Goal: Task Accomplishment & Management: Complete application form

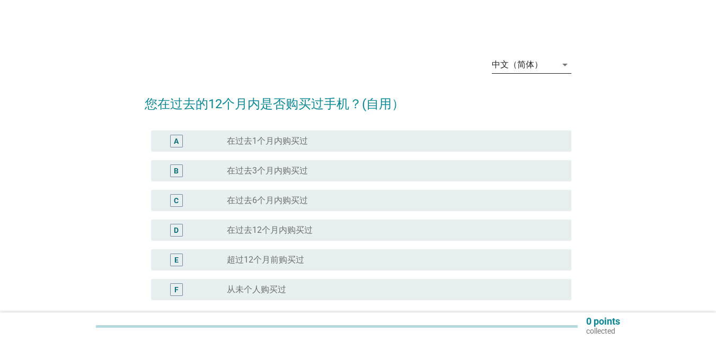
click at [532, 64] on div "中文（简体）" at bounding box center [517, 65] width 51 height 10
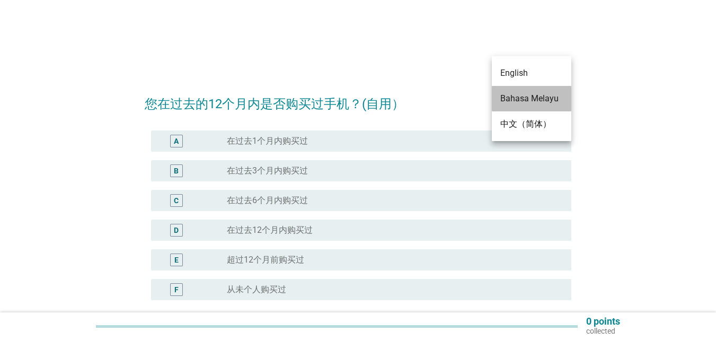
click at [530, 98] on div "Bahasa Melayu" at bounding box center [531, 98] width 63 height 13
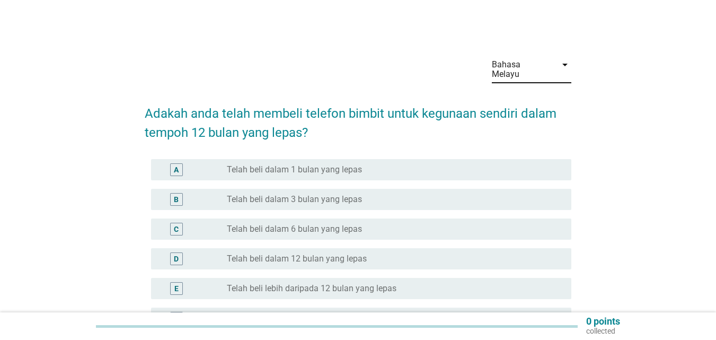
click at [353, 164] on label "Telah beli dalam 1 bulan yang lepas" at bounding box center [294, 169] width 135 height 11
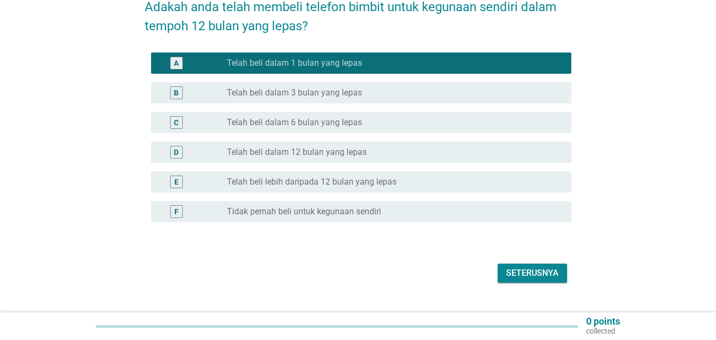
scroll to position [118, 0]
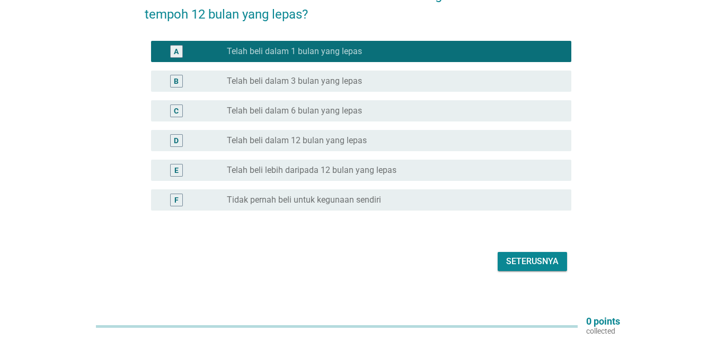
click at [551, 255] on div "Seterusnya" at bounding box center [532, 261] width 52 height 13
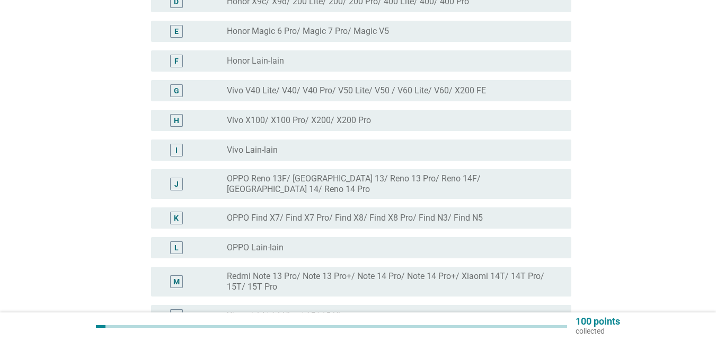
scroll to position [265, 0]
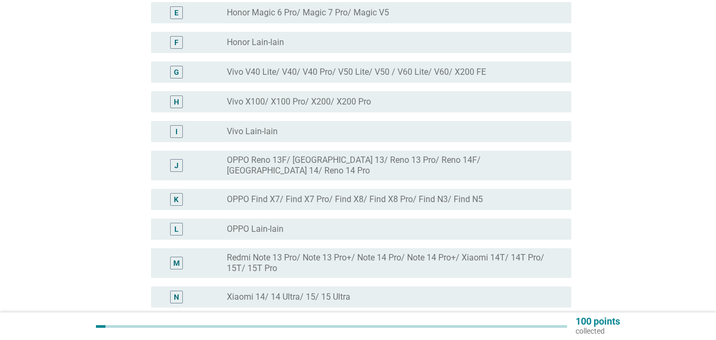
click at [362, 252] on label "Redmi Note 13 Pro/ Note 13 Pro+/ Note 14 Pro/ Note 14 Pro+/ Xiaomi 14T/ 14T Pro…" at bounding box center [391, 262] width 328 height 21
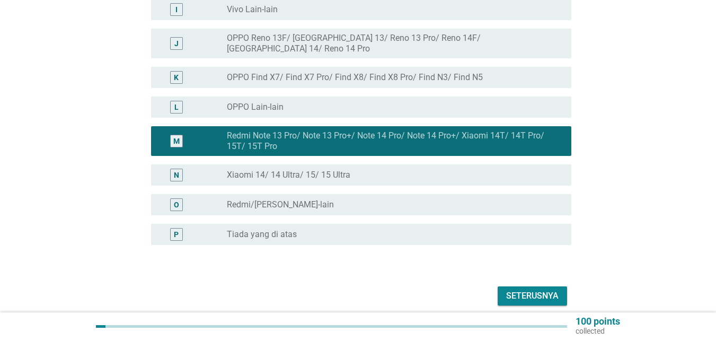
scroll to position [413, 0]
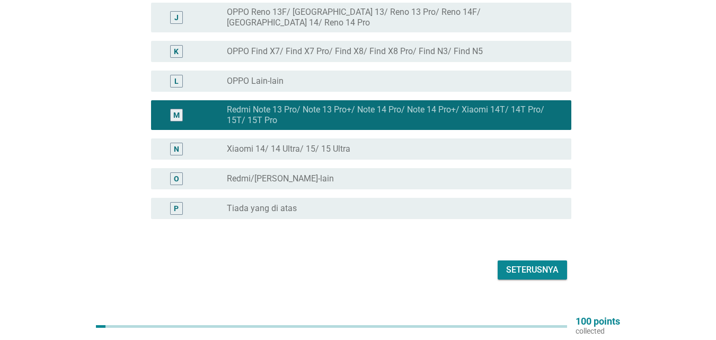
click at [537, 264] on div "Seterusnya" at bounding box center [532, 270] width 52 height 13
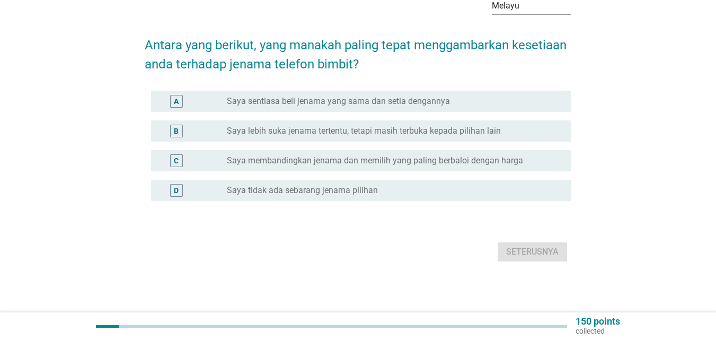
scroll to position [0, 0]
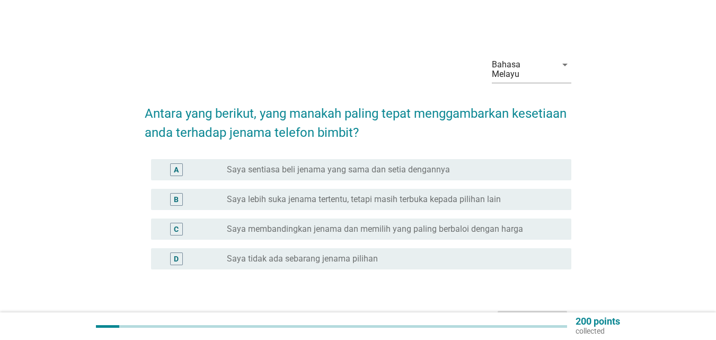
click at [355, 226] on div "C radio_button_unchecked Saya membandingkan jenama dan memilih yang paling berb…" at bounding box center [361, 228] width 420 height 21
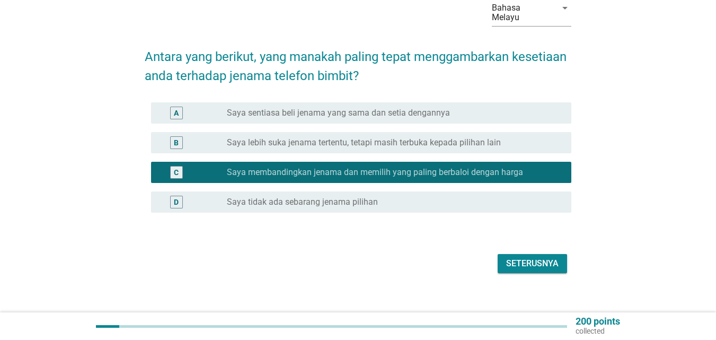
scroll to position [59, 0]
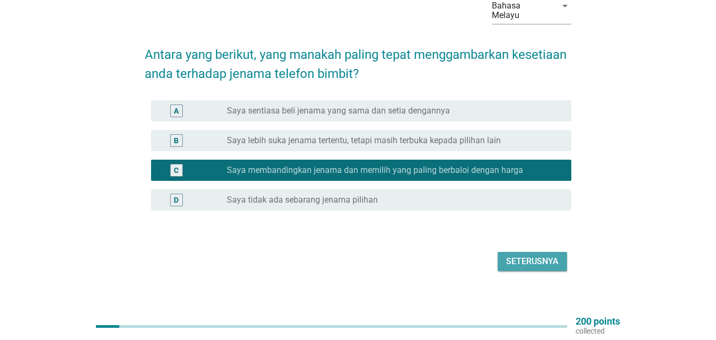
click at [537, 255] on div "Seterusnya" at bounding box center [532, 261] width 52 height 13
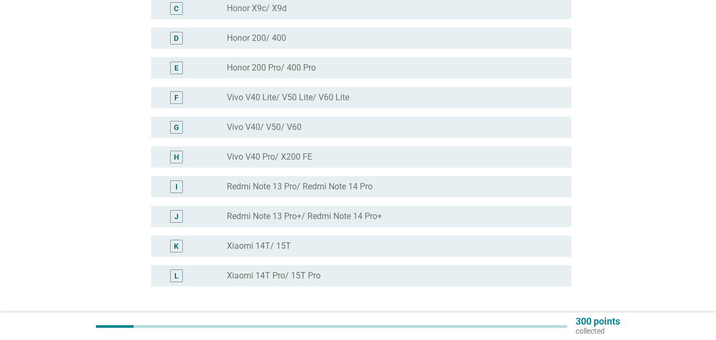
scroll to position [212, 0]
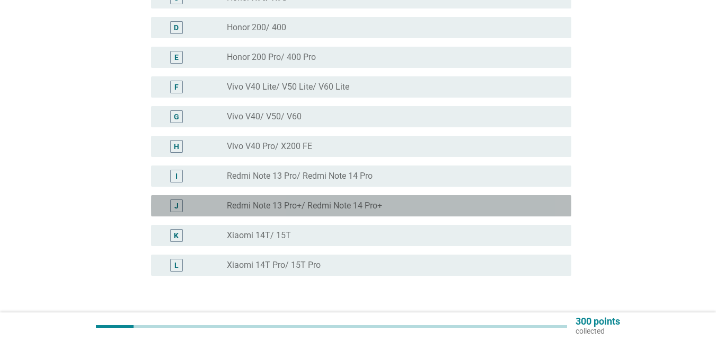
click at [335, 200] on label "Redmi Note 13 Pro+/ Redmi Note 14 Pro+" at bounding box center [304, 205] width 155 height 11
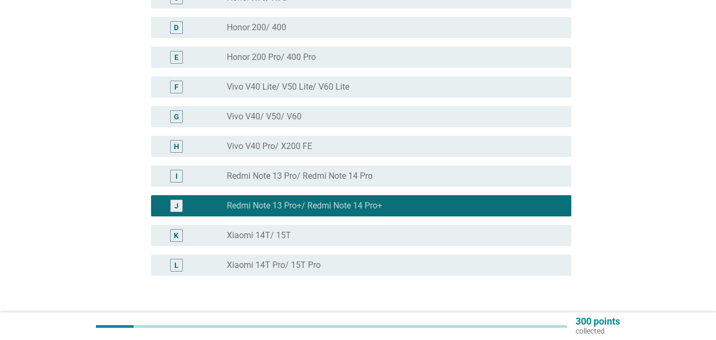
scroll to position [265, 0]
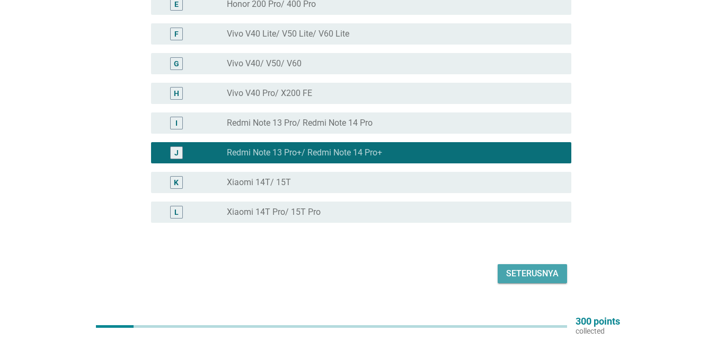
click at [537, 267] on div "Seterusnya" at bounding box center [532, 273] width 52 height 13
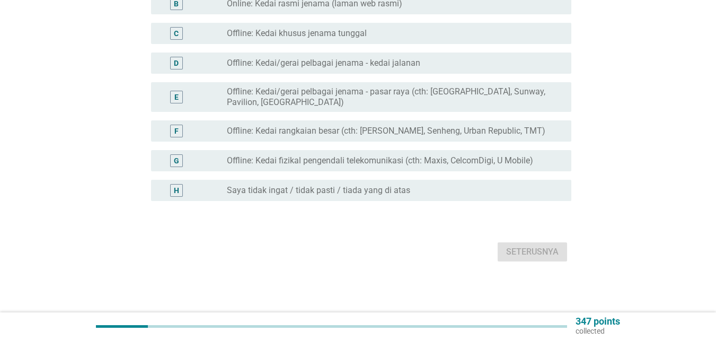
scroll to position [0, 0]
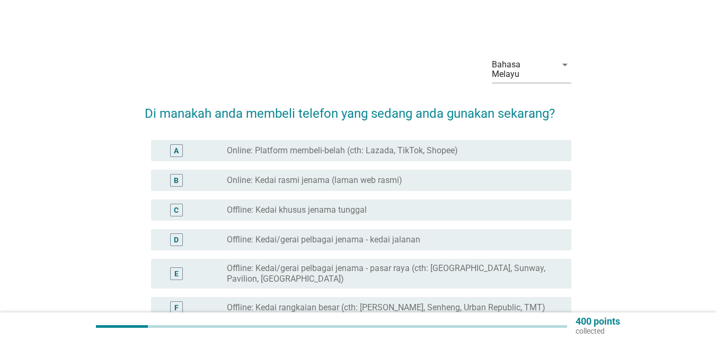
click at [291, 145] on label "Online: Platform membeli-belah (cth: Lazada, TikTok, Shopee)" at bounding box center [342, 150] width 231 height 11
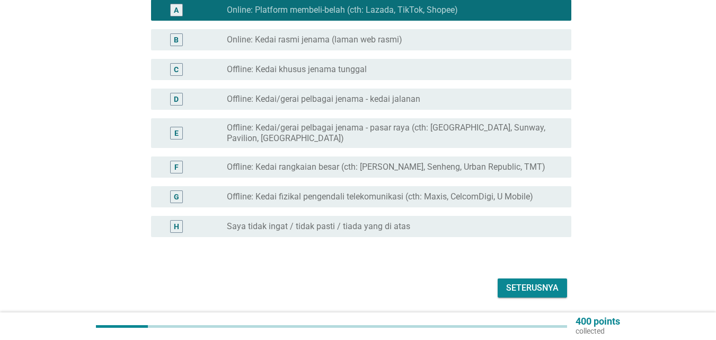
scroll to position [159, 0]
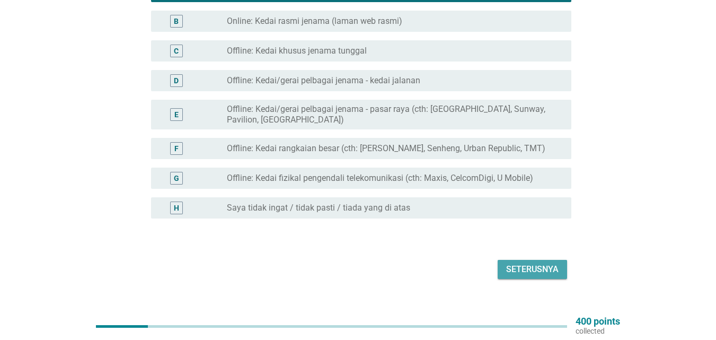
click at [535, 263] on div "Seterusnya" at bounding box center [532, 269] width 52 height 13
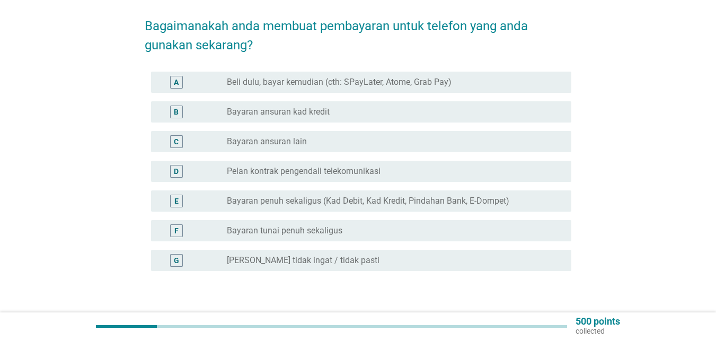
scroll to position [106, 0]
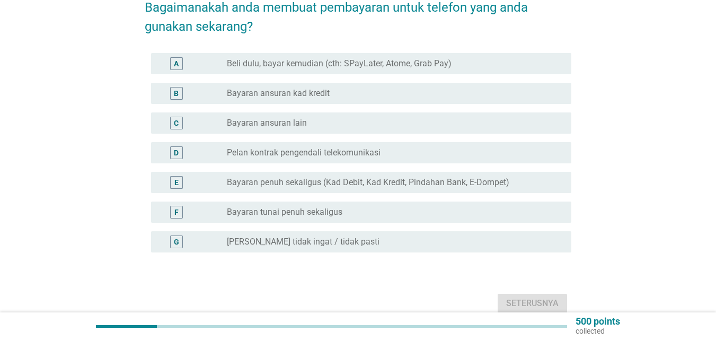
click at [308, 176] on div "radio_button_unchecked Bayaran penuh sekaligus (Kad Debit, Kad Kredit, Pindahan…" at bounding box center [395, 182] width 336 height 13
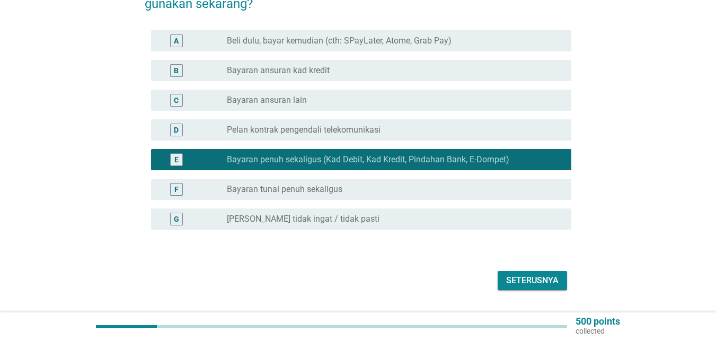
scroll to position [148, 0]
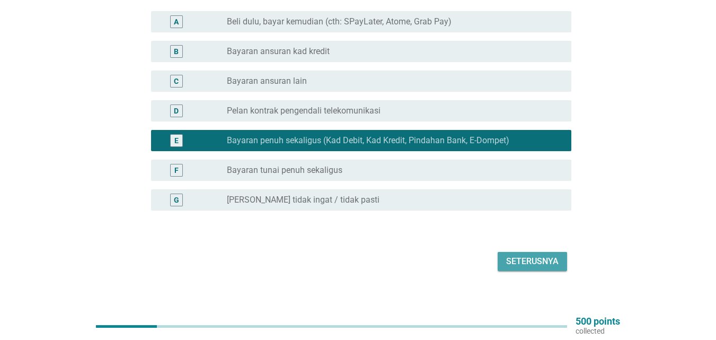
click at [537, 257] on div "Seterusnya" at bounding box center [532, 261] width 52 height 13
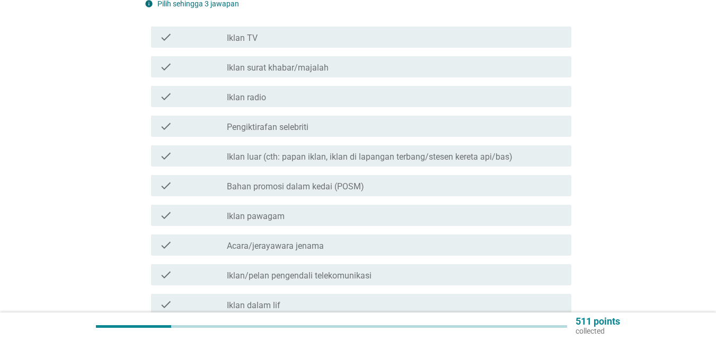
scroll to position [0, 0]
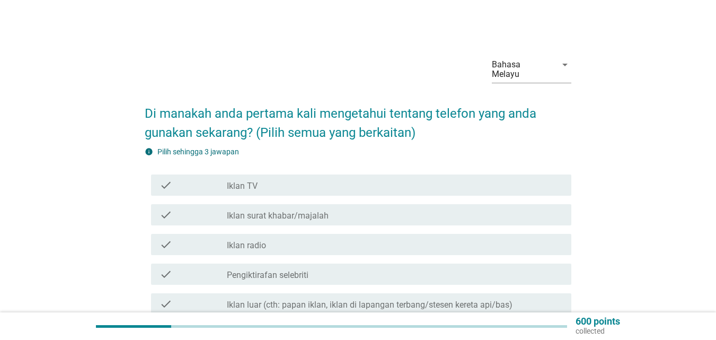
click at [253, 181] on label "Iklan TV" at bounding box center [242, 186] width 31 height 11
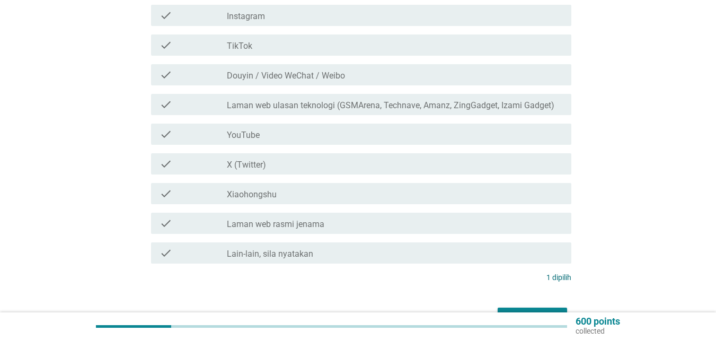
scroll to position [641, 0]
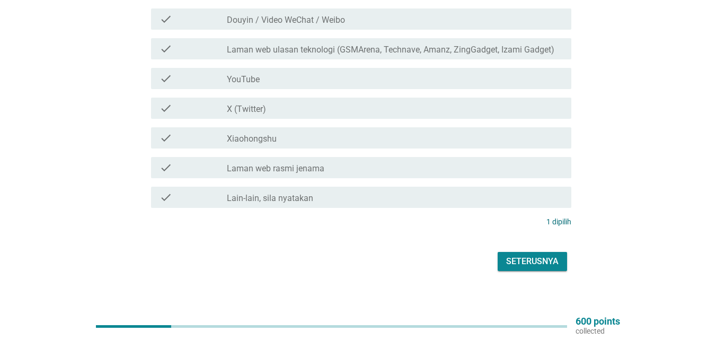
click at [548, 255] on div "Seterusnya" at bounding box center [532, 261] width 52 height 13
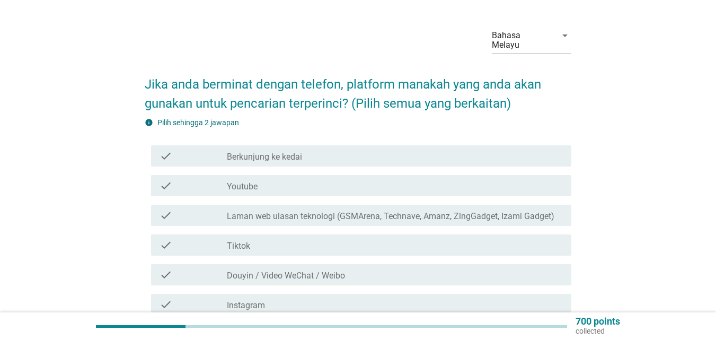
scroll to position [106, 0]
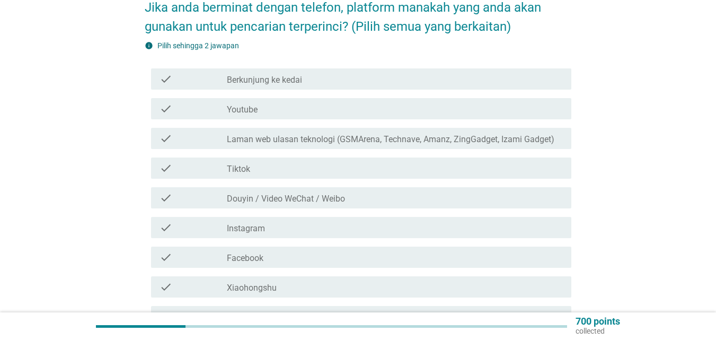
click at [329, 102] on div "check_box_outline_blank Youtube" at bounding box center [395, 108] width 336 height 13
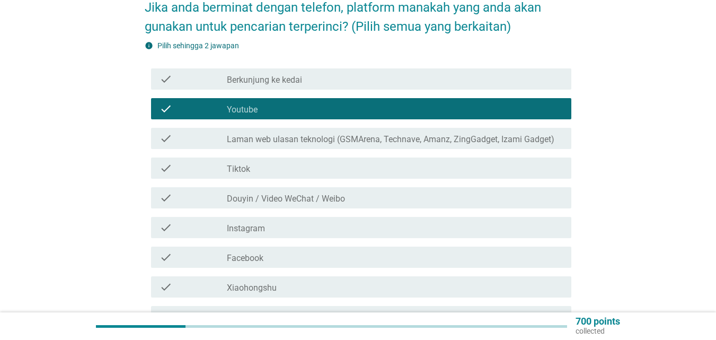
click at [305, 162] on div "check_box_outline_blank Tiktok" at bounding box center [395, 168] width 336 height 13
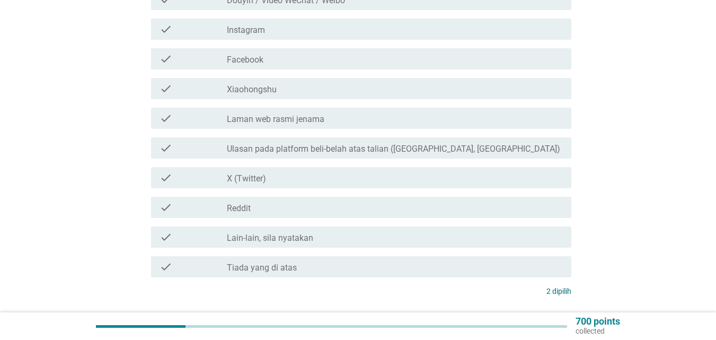
scroll to position [374, 0]
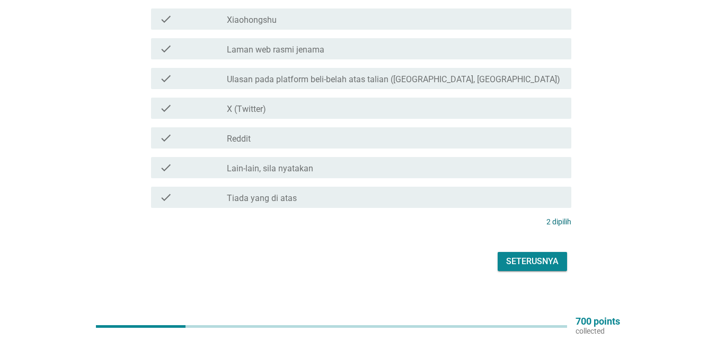
click at [539, 255] on div "Seterusnya" at bounding box center [532, 261] width 52 height 13
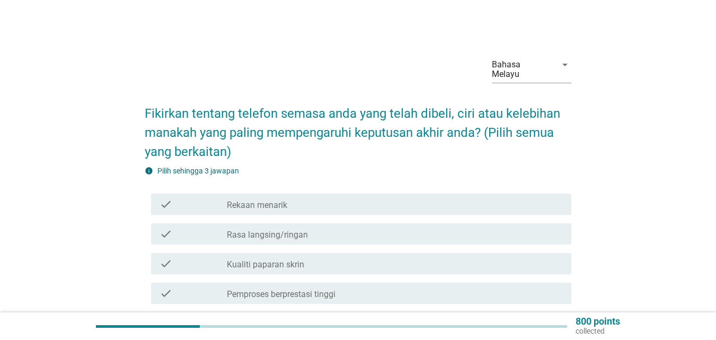
scroll to position [53, 0]
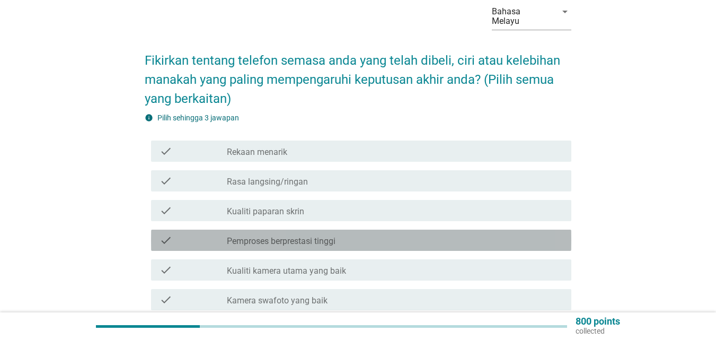
click at [356, 234] on div "check_box_outline_blank Pemproses berprestasi tinggi" at bounding box center [395, 240] width 336 height 13
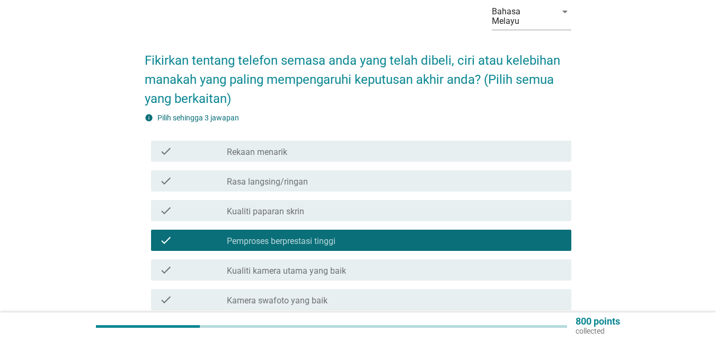
click at [359, 264] on div "check_box_outline_blank Kualiti kamera utama yang baik" at bounding box center [395, 270] width 336 height 13
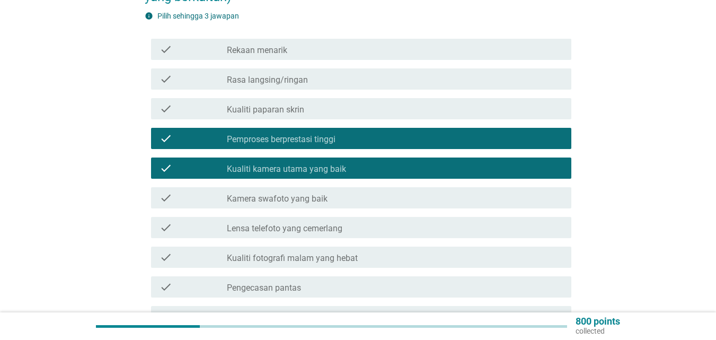
scroll to position [159, 0]
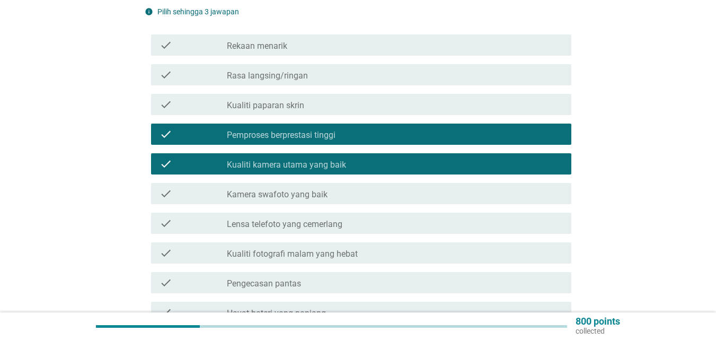
click at [308, 189] on label "Kamera swafoto yang baik" at bounding box center [277, 194] width 101 height 11
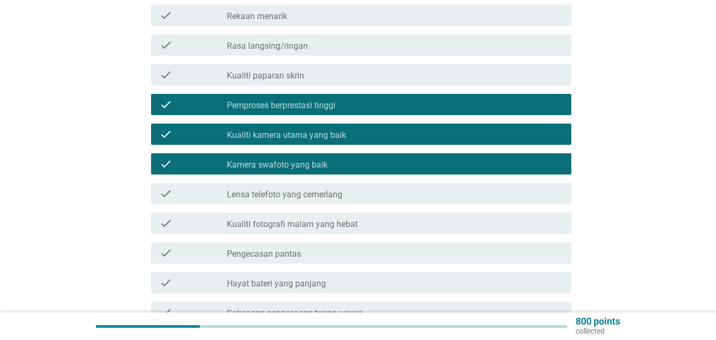
scroll to position [212, 0]
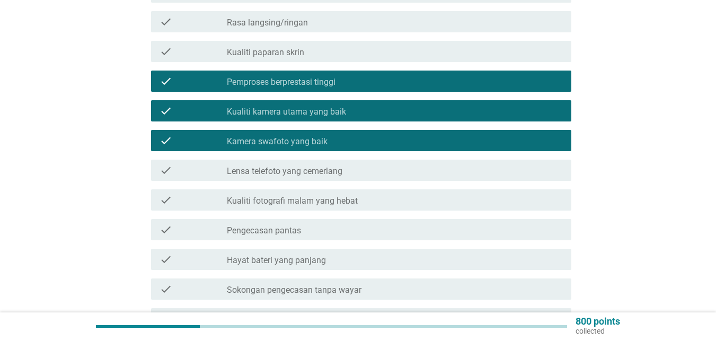
click at [324, 219] on div "check check_box_outline_blank Pengecasan pantas" at bounding box center [361, 229] width 420 height 21
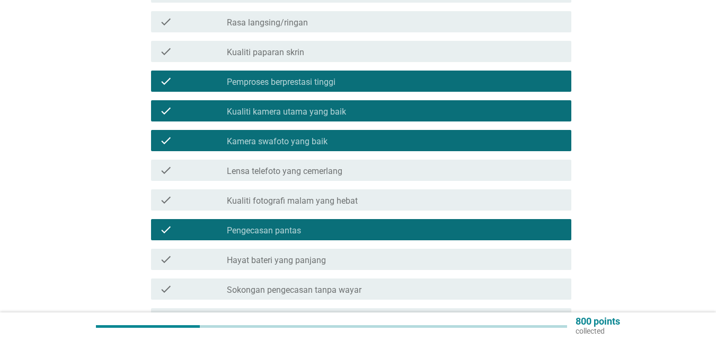
click at [359, 258] on div "check check_box_outline_blank Hayat bateri yang panjang" at bounding box center [361, 259] width 420 height 21
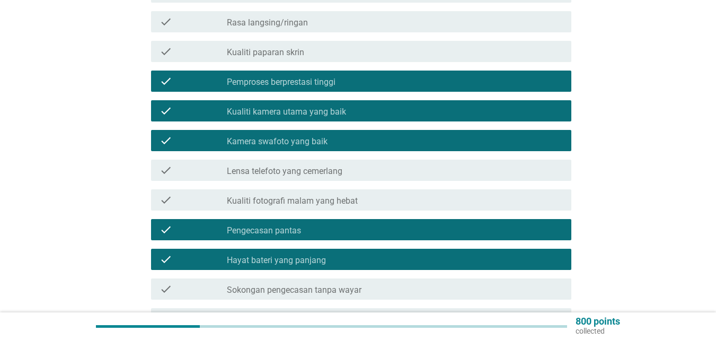
click at [355, 75] on div "check_box_outline_blank Pemproses berprestasi tinggi" at bounding box center [395, 81] width 336 height 13
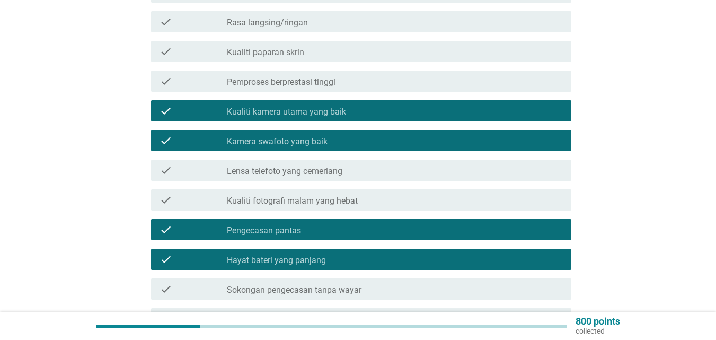
click at [335, 134] on div "check_box Kamera swafoto yang baik" at bounding box center [395, 140] width 336 height 13
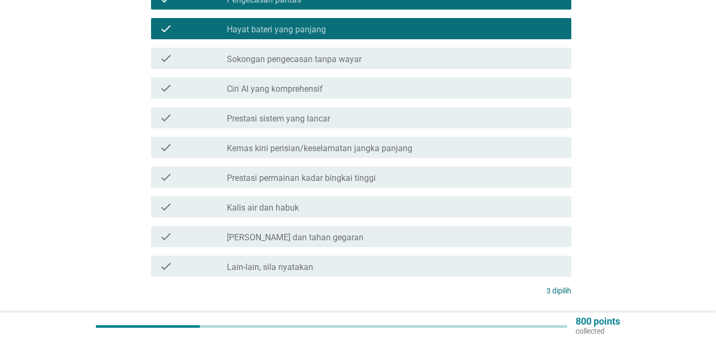
scroll to position [477, 0]
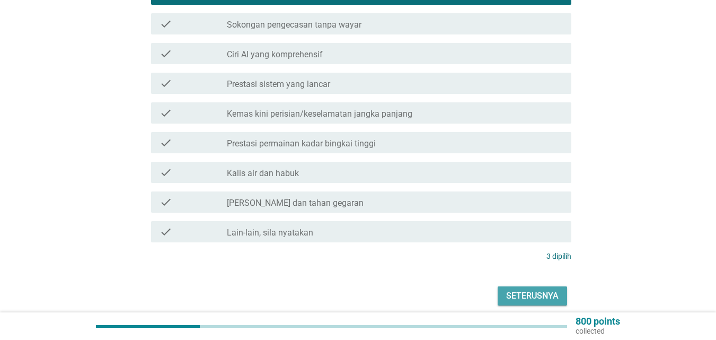
click at [537, 289] on div "Seterusnya" at bounding box center [532, 295] width 52 height 13
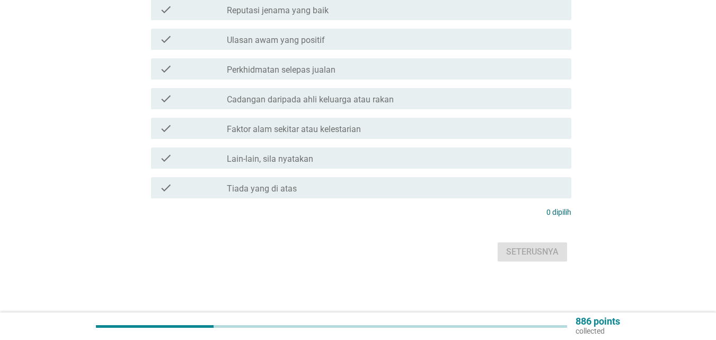
scroll to position [0, 0]
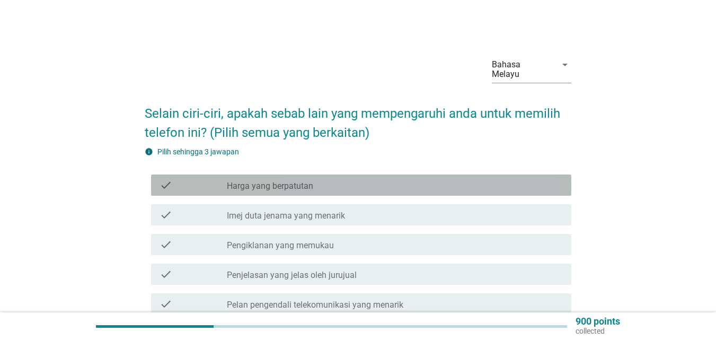
click at [279, 181] on label "Harga yang berpatutan" at bounding box center [270, 186] width 86 height 11
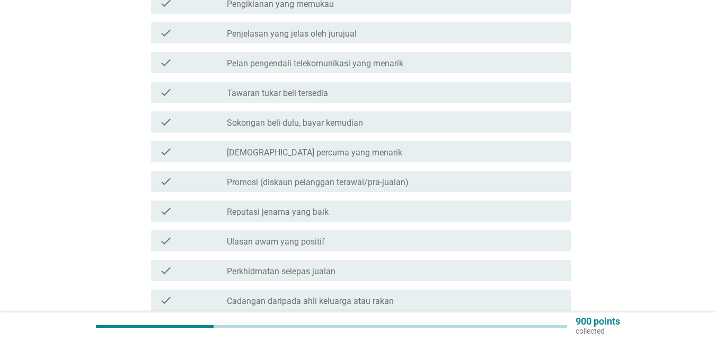
scroll to position [265, 0]
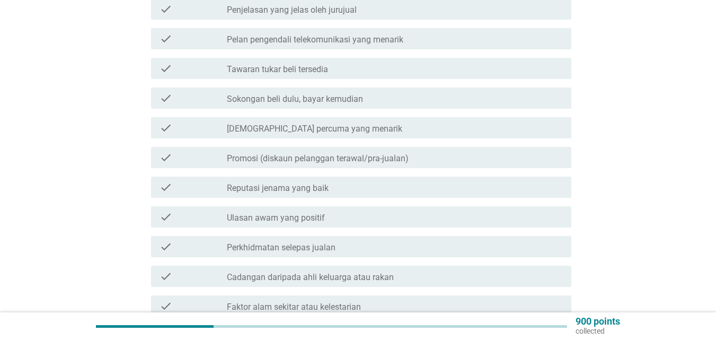
click at [302, 183] on label "Reputasi jenama yang baik" at bounding box center [278, 188] width 102 height 11
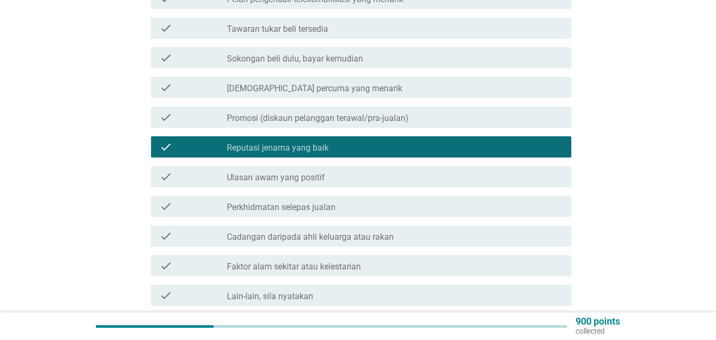
scroll to position [424, 0]
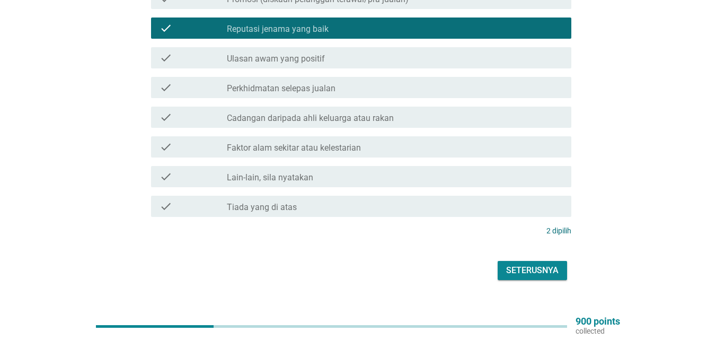
click at [389, 113] on label "Cadangan daripada ahli keluarga atau rakan" at bounding box center [310, 118] width 167 height 11
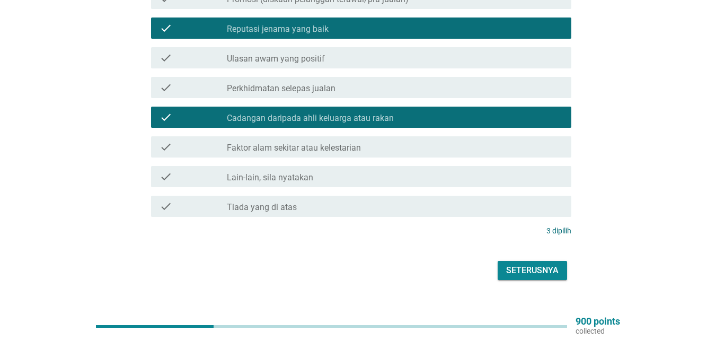
click at [538, 264] on div "Seterusnya" at bounding box center [532, 270] width 52 height 13
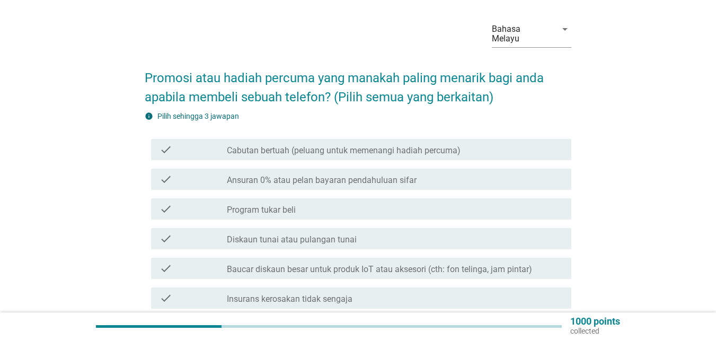
scroll to position [53, 0]
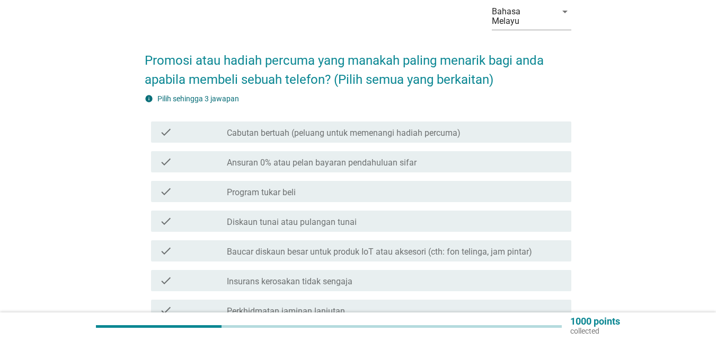
click at [337, 217] on label "Diskaun tunai atau pulangan tunai" at bounding box center [292, 222] width 130 height 11
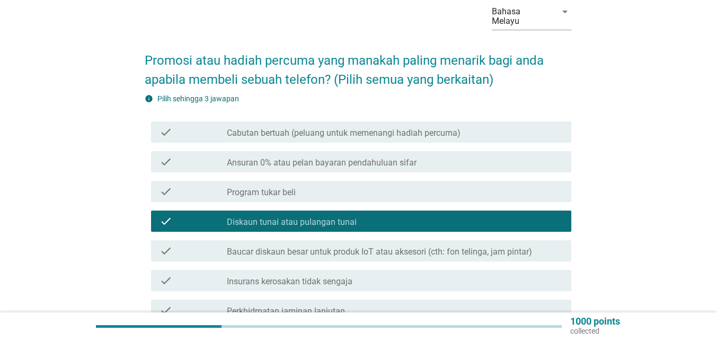
scroll to position [106, 0]
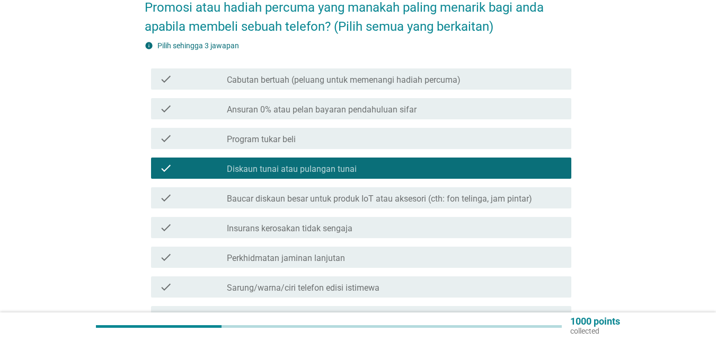
click at [342, 199] on div "check check_box_outline_blank Baucar diskaun besar untuk produk IoT atau akseso…" at bounding box center [358, 198] width 427 height 30
click at [345, 194] on label "Baucar diskaun besar untuk produk IoT atau aksesori (cth: fon telinga, jam pint…" at bounding box center [379, 199] width 305 height 11
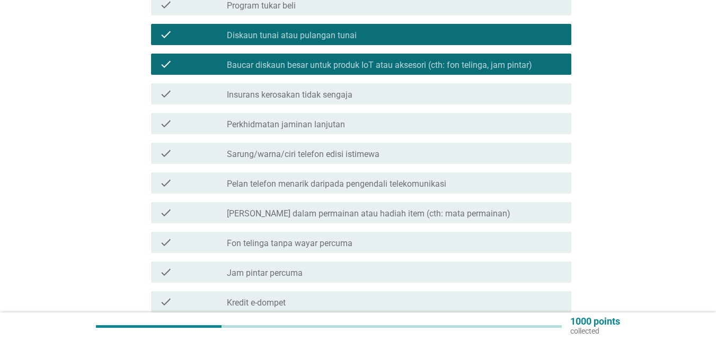
scroll to position [265, 0]
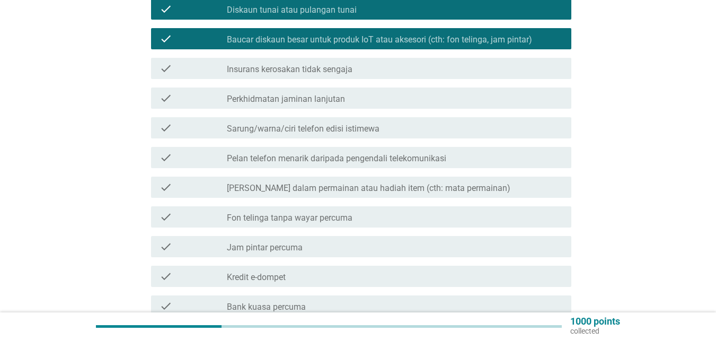
click at [319, 213] on label "Fon telinga tanpa wayar percuma" at bounding box center [290, 218] width 126 height 11
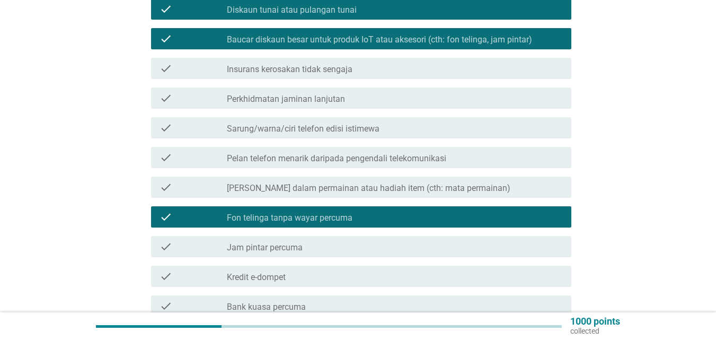
click at [335, 34] on label "Baucar diskaun besar untuk produk IoT atau aksesori (cth: fon telinga, jam pint…" at bounding box center [379, 39] width 305 height 11
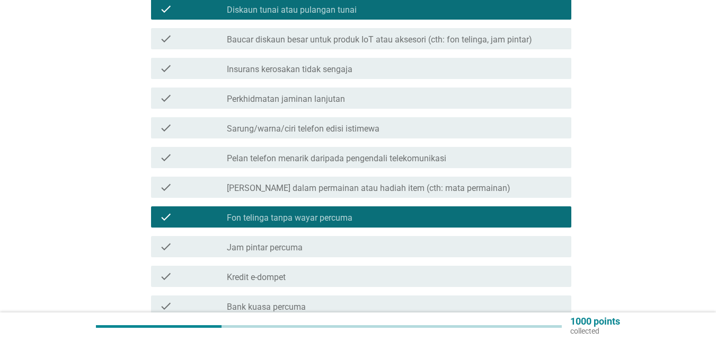
click at [271, 242] on label "Jam pintar percuma" at bounding box center [265, 247] width 76 height 11
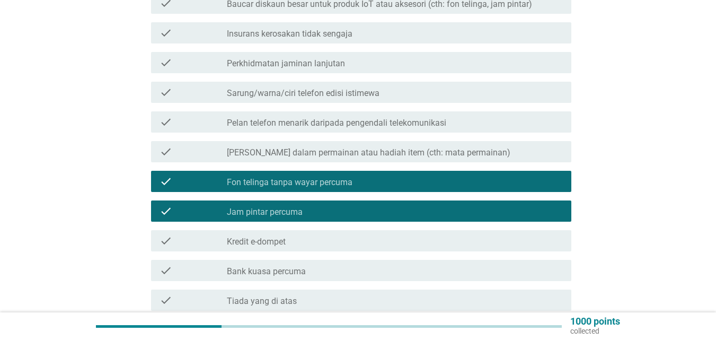
scroll to position [403, 0]
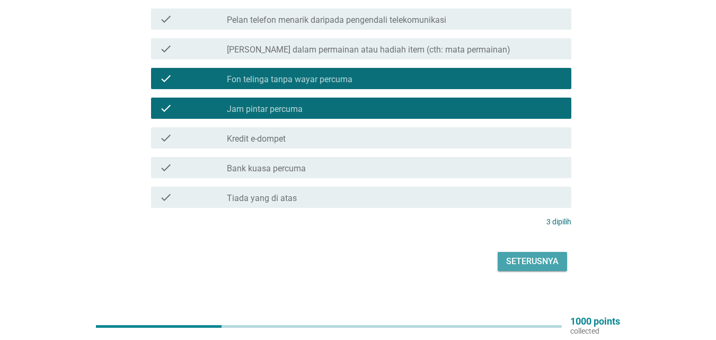
click at [547, 255] on div "Seterusnya" at bounding box center [532, 261] width 52 height 13
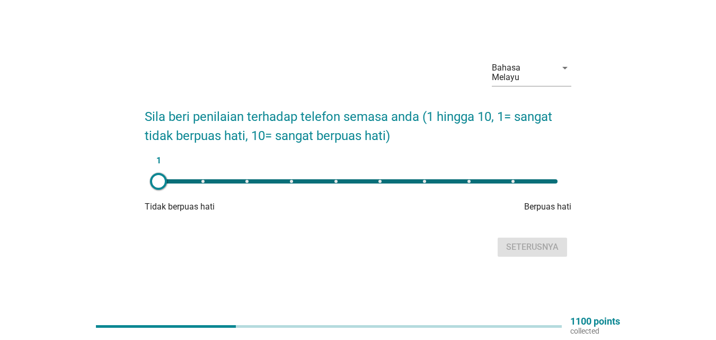
scroll to position [28, 0]
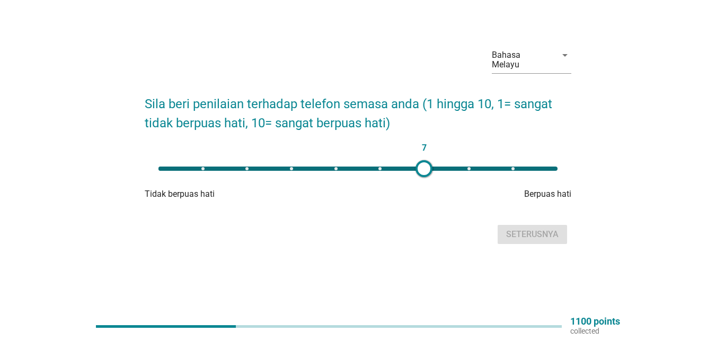
type input "8"
drag, startPoint x: 159, startPoint y: 161, endPoint x: 475, endPoint y: 188, distance: 317.1
click at [475, 188] on div "8 Tidak berpuas hati Berpuas hati" at bounding box center [358, 179] width 427 height 42
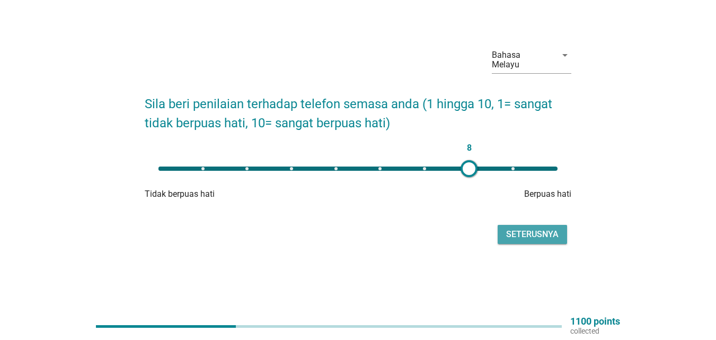
click at [548, 234] on div "Seterusnya" at bounding box center [532, 234] width 52 height 13
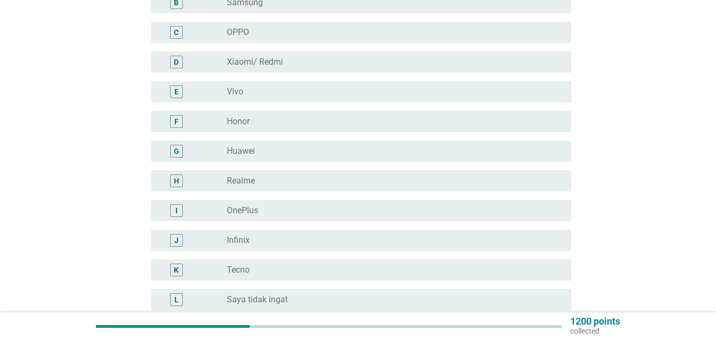
scroll to position [159, 0]
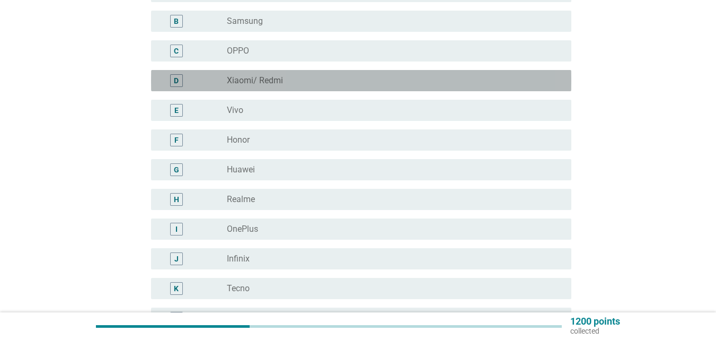
click at [244, 75] on label "Xiaomi/ Redmi" at bounding box center [255, 80] width 56 height 11
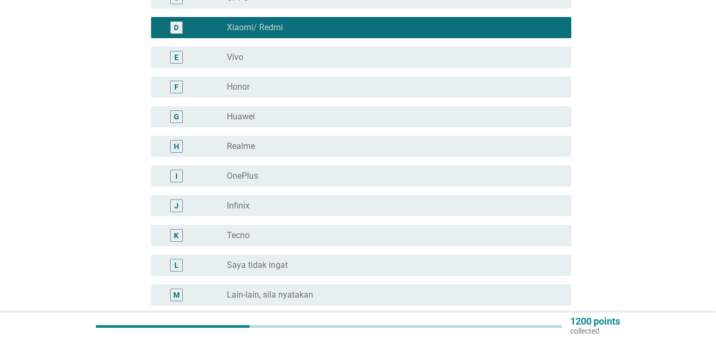
scroll to position [265, 0]
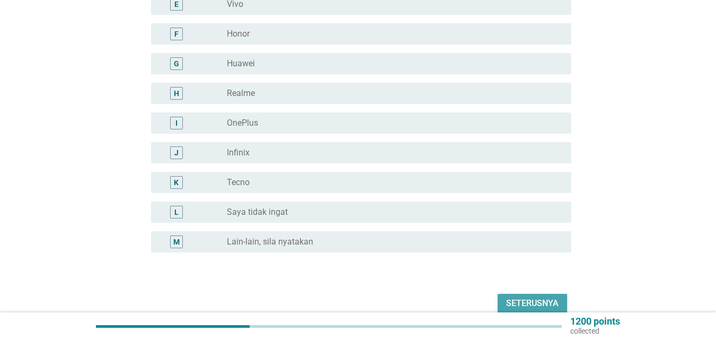
click at [532, 297] on div "Seterusnya" at bounding box center [532, 303] width 52 height 13
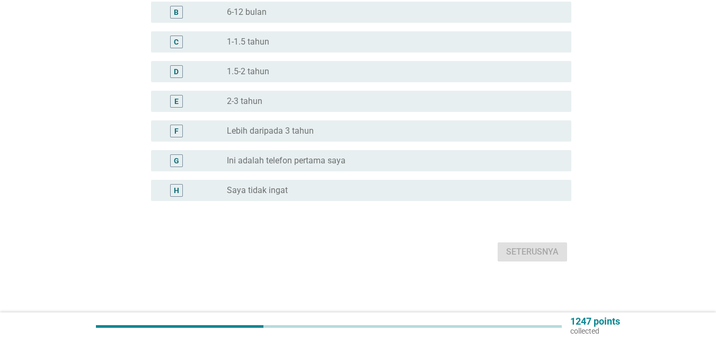
scroll to position [0, 0]
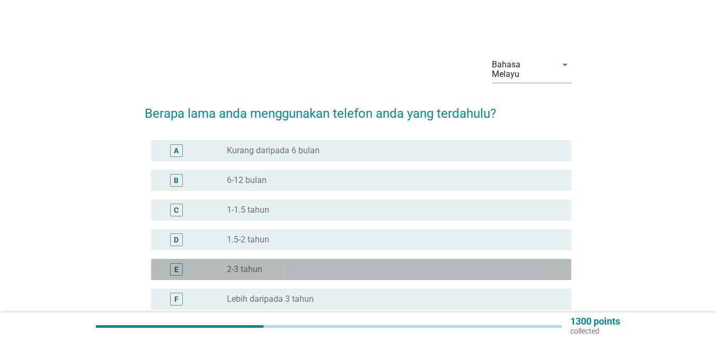
click at [258, 264] on label "2-3 tahun" at bounding box center [245, 269] width 36 height 11
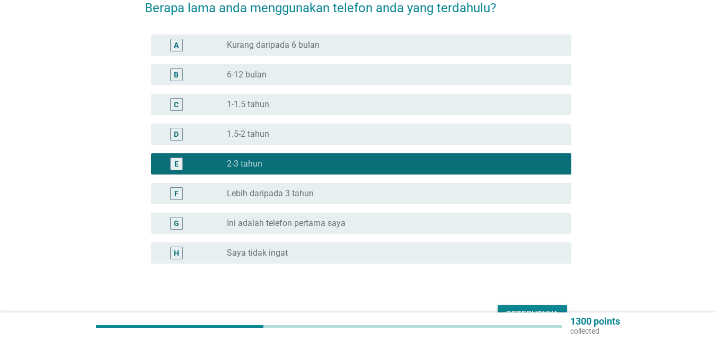
scroll to position [106, 0]
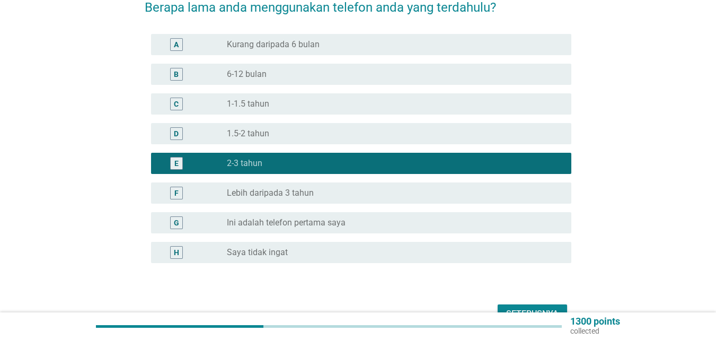
click at [321, 128] on div "radio_button_unchecked 1.5-2 tahun" at bounding box center [391, 133] width 328 height 11
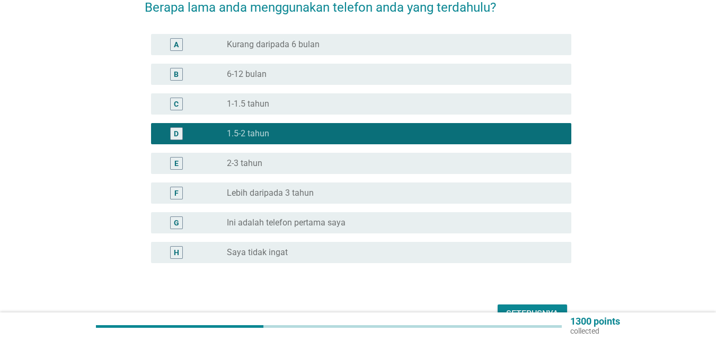
click at [329, 99] on div "radio_button_unchecked 1-1.5 tahun" at bounding box center [391, 104] width 328 height 11
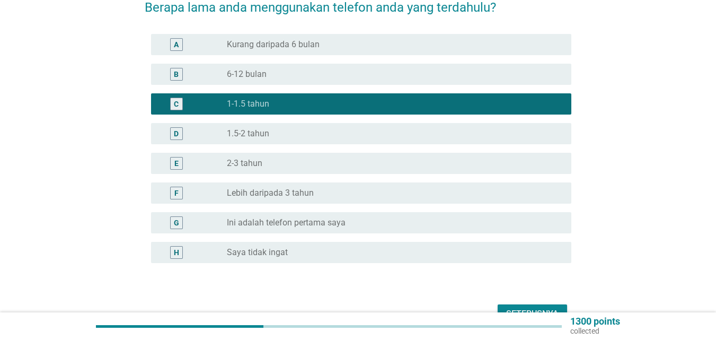
click at [534, 308] on div "Seterusnya" at bounding box center [532, 314] width 52 height 13
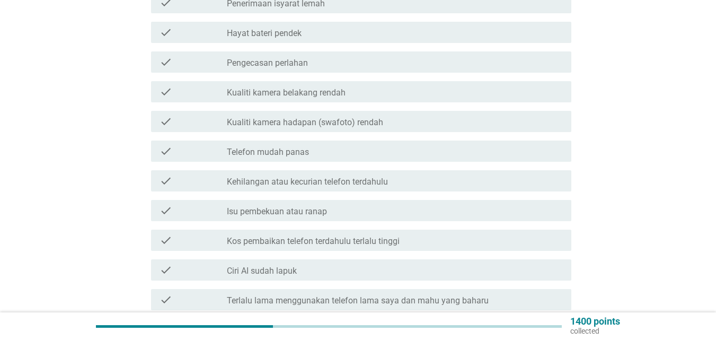
scroll to position [265, 0]
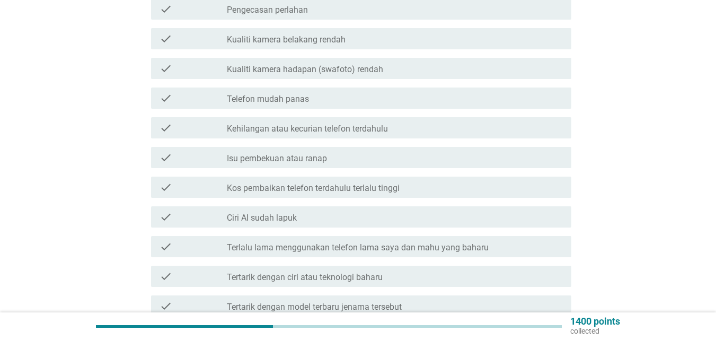
click at [334, 183] on label "Kos pembaikan telefon terdahulu terlalu tinggi" at bounding box center [313, 188] width 173 height 11
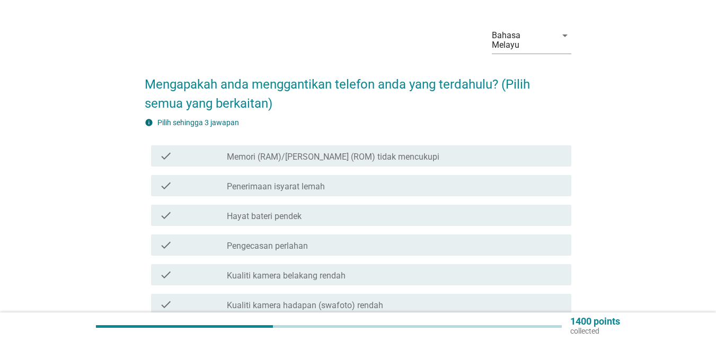
scroll to position [53, 0]
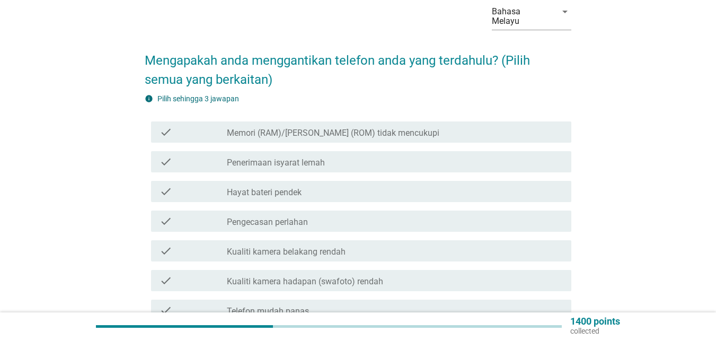
click at [293, 217] on label "Pengecasan perlahan" at bounding box center [267, 222] width 81 height 11
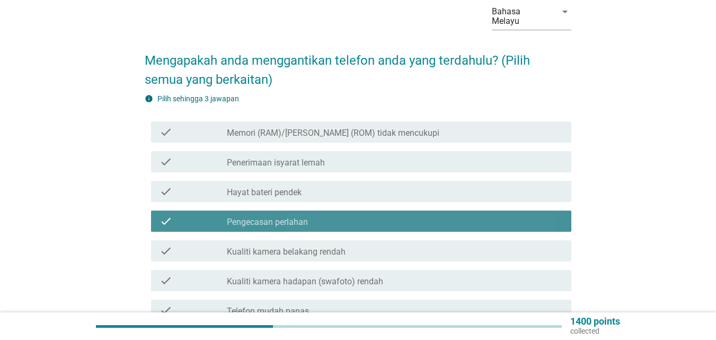
click at [293, 217] on label "Pengecasan perlahan" at bounding box center [267, 222] width 81 height 11
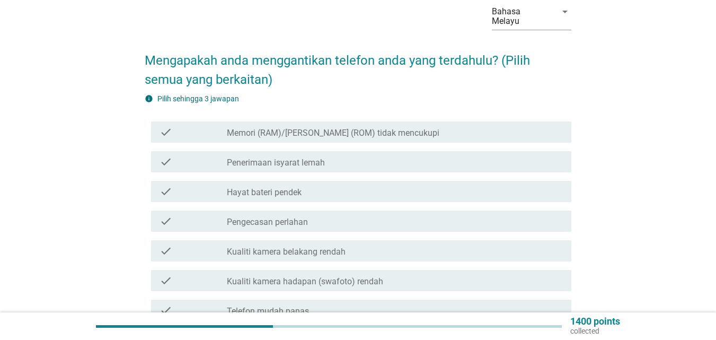
click at [298, 247] on label "Kualiti kamera belakang rendah" at bounding box center [286, 252] width 119 height 11
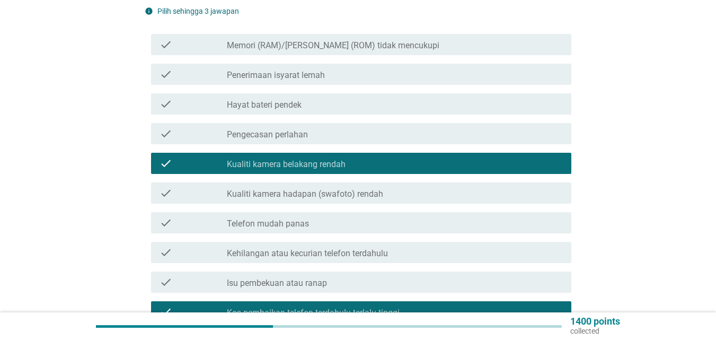
scroll to position [159, 0]
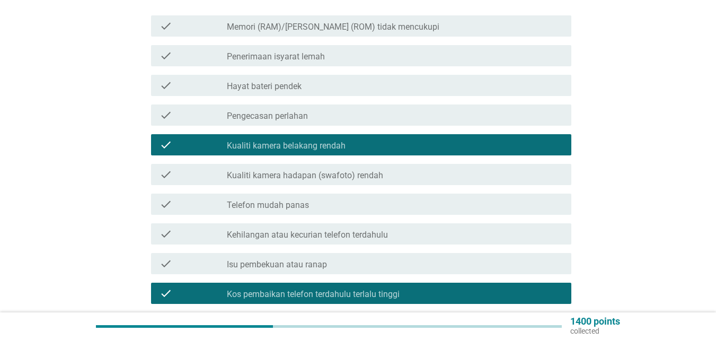
click at [281, 200] on label "Telefon mudah panas" at bounding box center [268, 205] width 82 height 11
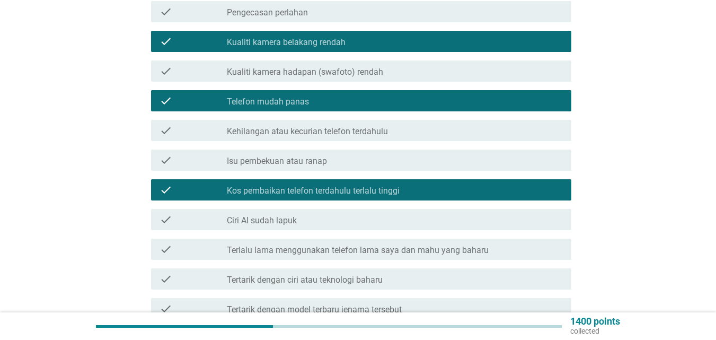
scroll to position [212, 0]
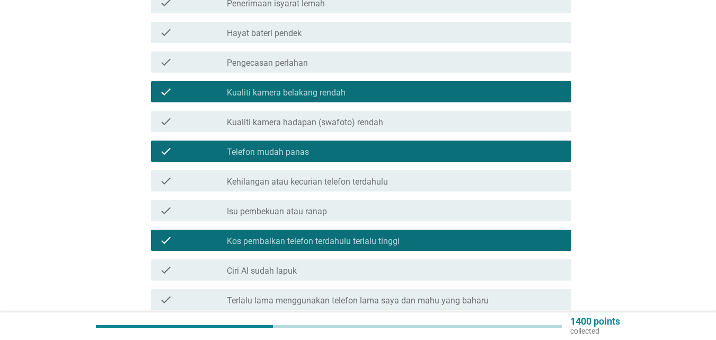
click at [355, 177] on label "Kehilangan atau kecurian telefon terdahulu" at bounding box center [307, 182] width 161 height 11
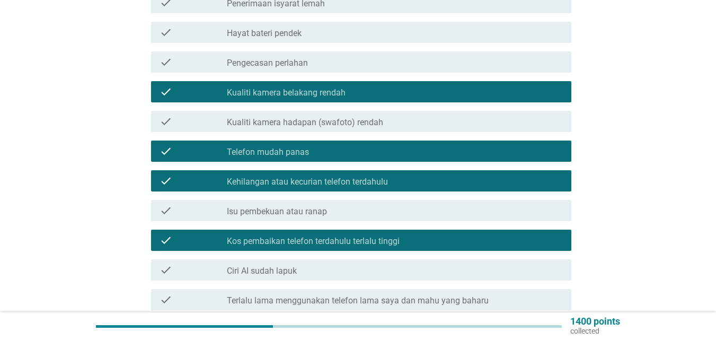
click at [352, 85] on div "check_box Kualiti kamera belakang rendah" at bounding box center [395, 91] width 336 height 13
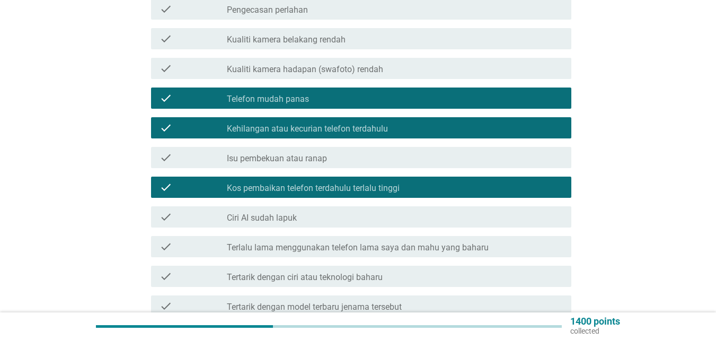
scroll to position [444, 0]
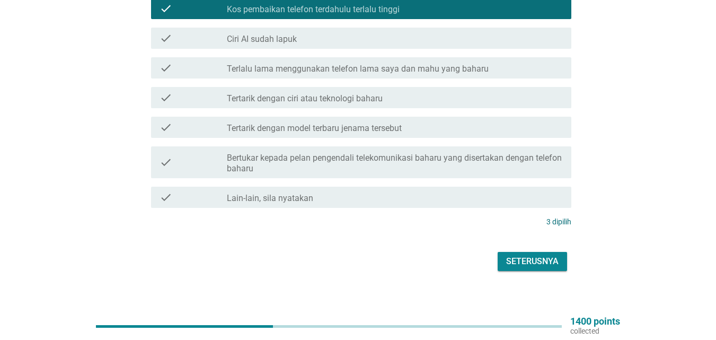
click at [533, 255] on div "Seterusnya" at bounding box center [532, 261] width 52 height 13
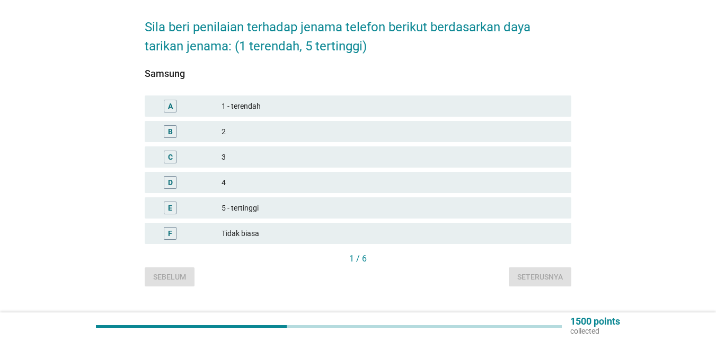
scroll to position [99, 0]
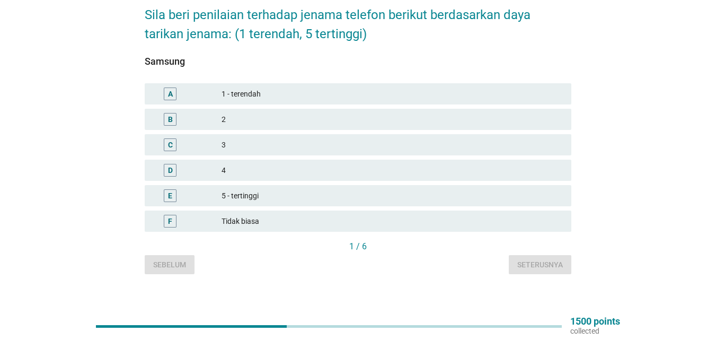
click at [241, 189] on div "5 - tertinggi" at bounding box center [392, 195] width 341 height 13
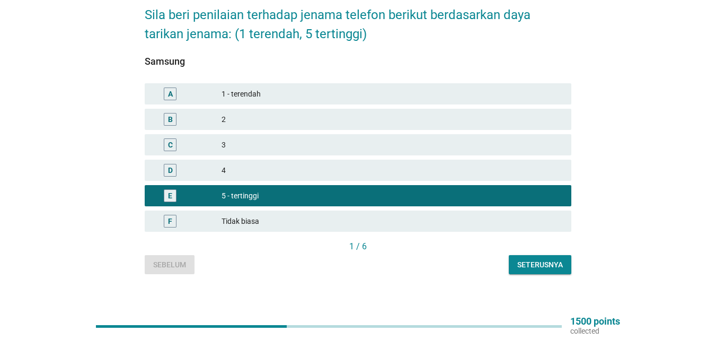
click at [260, 164] on div "4" at bounding box center [392, 170] width 341 height 13
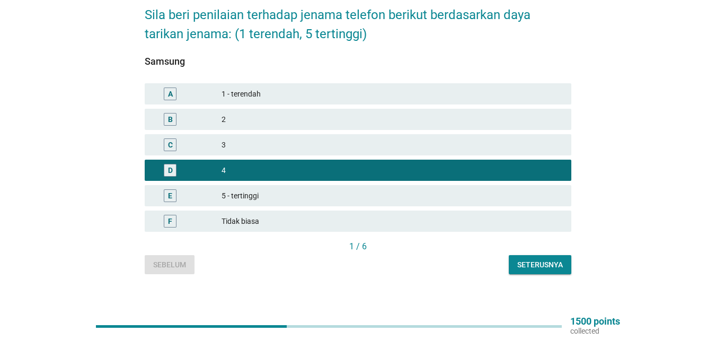
click at [537, 259] on div "Seterusnya" at bounding box center [540, 264] width 46 height 11
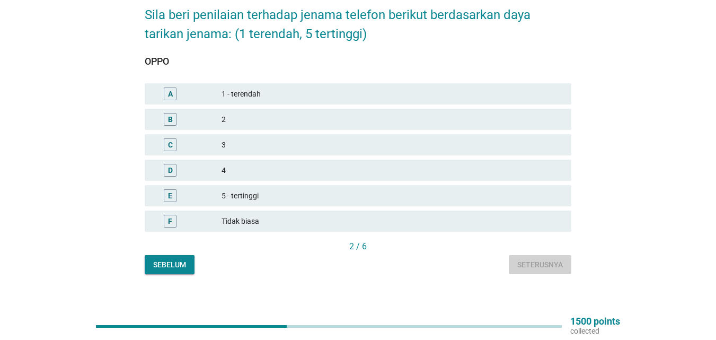
scroll to position [0, 0]
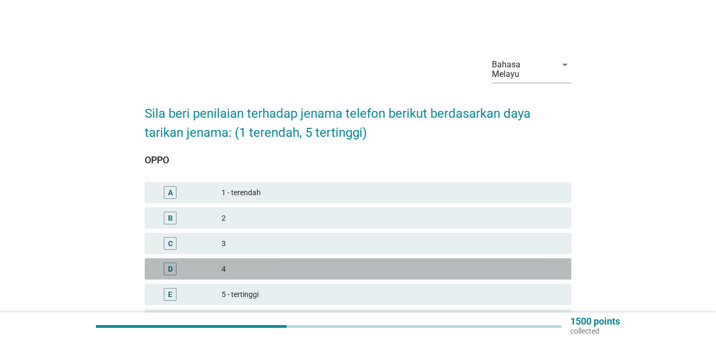
click at [241, 265] on div "4" at bounding box center [392, 268] width 341 height 13
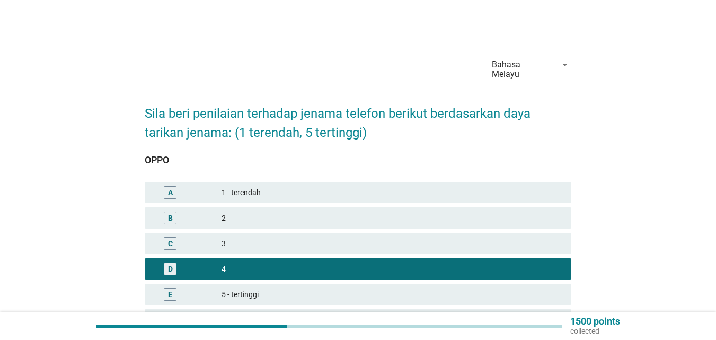
scroll to position [53, 0]
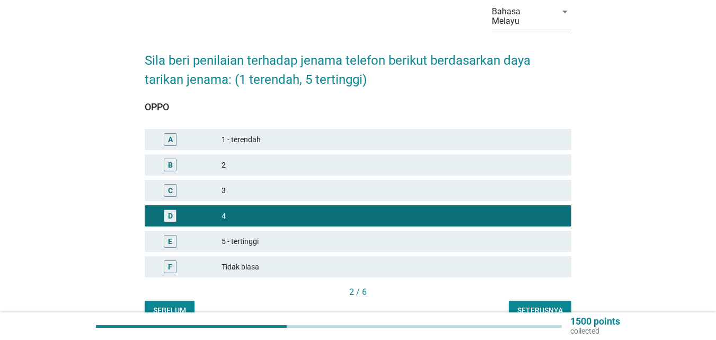
click at [363, 184] on div "3" at bounding box center [392, 190] width 341 height 13
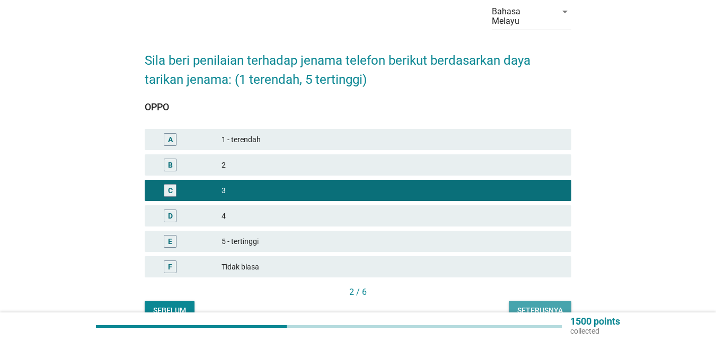
click at [534, 305] on div "Seterusnya" at bounding box center [540, 310] width 46 height 11
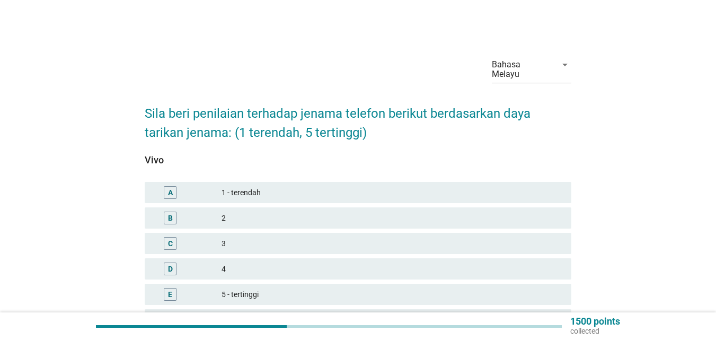
click at [259, 233] on div "C 3" at bounding box center [358, 243] width 427 height 21
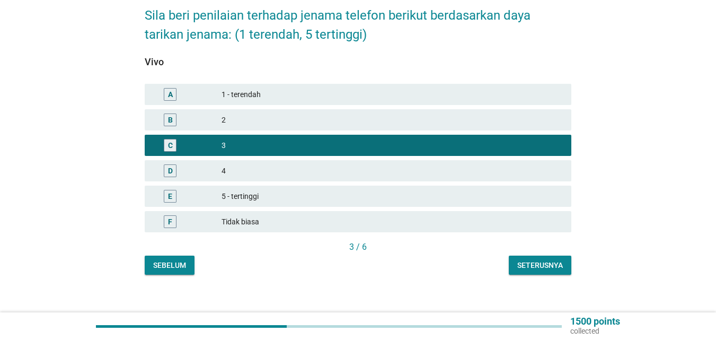
scroll to position [99, 0]
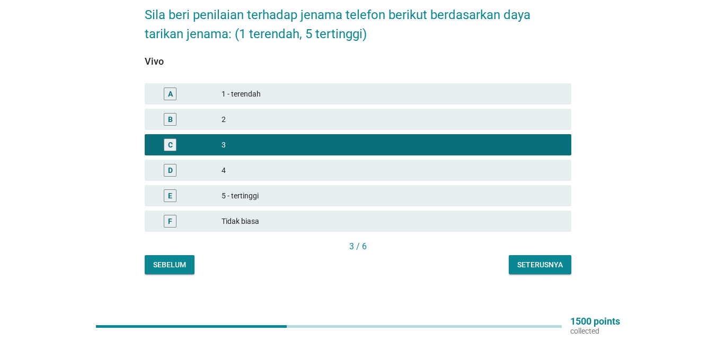
click at [543, 255] on button "Seterusnya" at bounding box center [540, 264] width 63 height 19
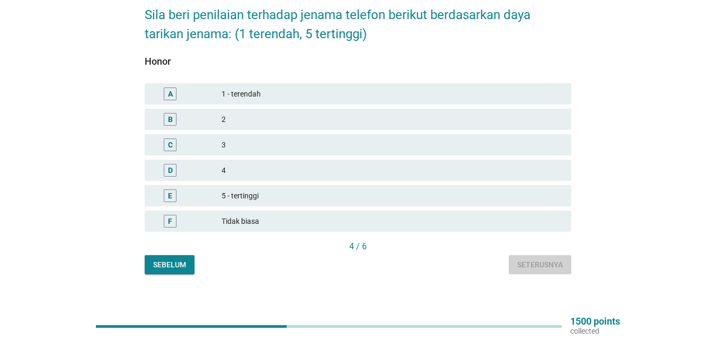
scroll to position [0, 0]
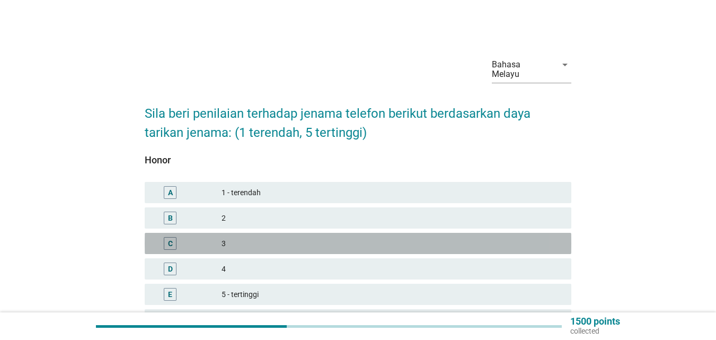
click at [348, 242] on div "C 3" at bounding box center [358, 243] width 427 height 21
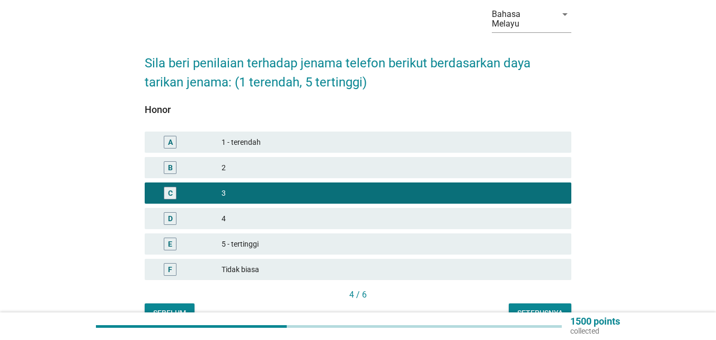
scroll to position [99, 0]
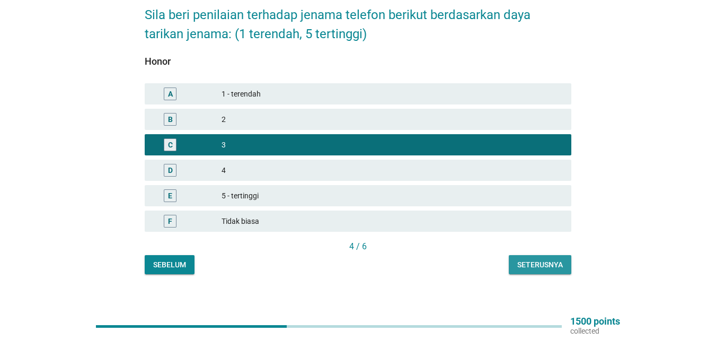
click at [552, 259] on div "Seterusnya" at bounding box center [540, 264] width 46 height 11
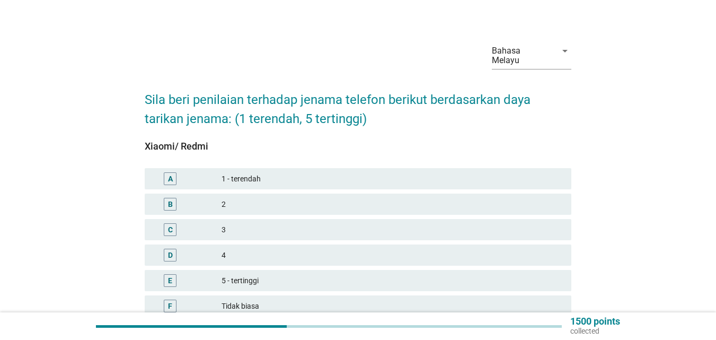
scroll to position [53, 0]
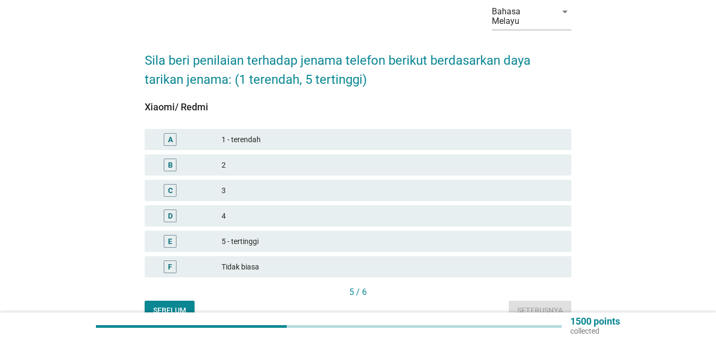
click at [242, 235] on div "5 - tertinggi" at bounding box center [392, 241] width 341 height 13
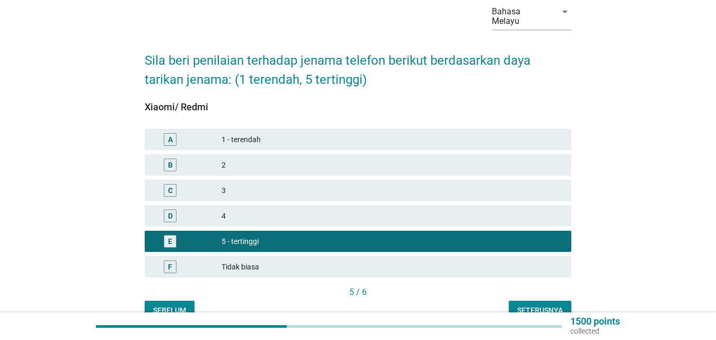
click at [523, 305] on div "Seterusnya" at bounding box center [540, 310] width 46 height 11
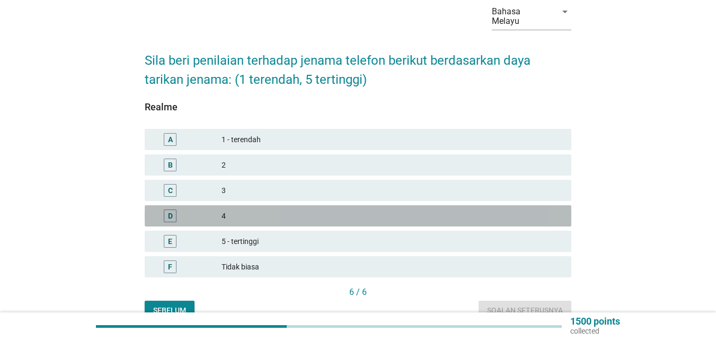
click at [249, 209] on div "4" at bounding box center [392, 215] width 341 height 13
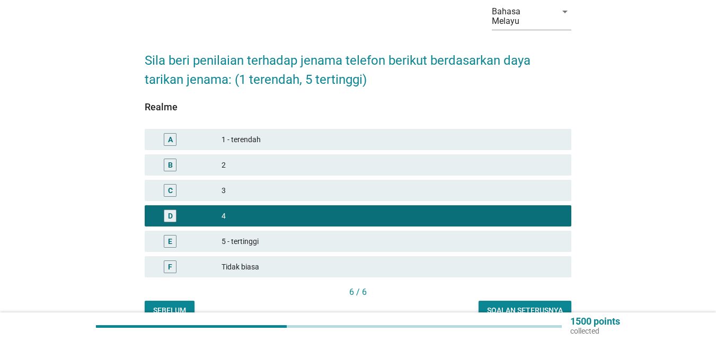
click at [514, 305] on div "Soalan seterusnya" at bounding box center [525, 310] width 76 height 11
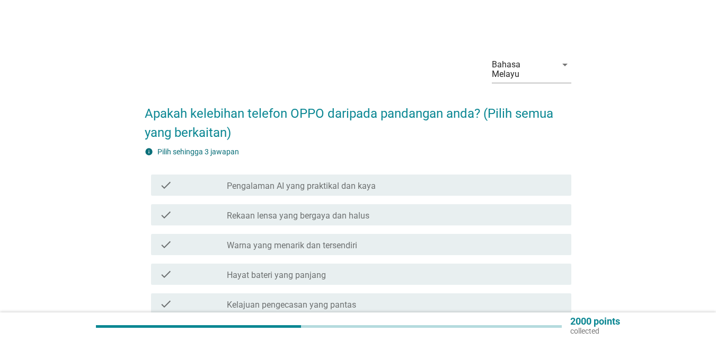
click at [304, 210] on label "Rekaan lensa yang bergaya dan halus" at bounding box center [298, 215] width 143 height 11
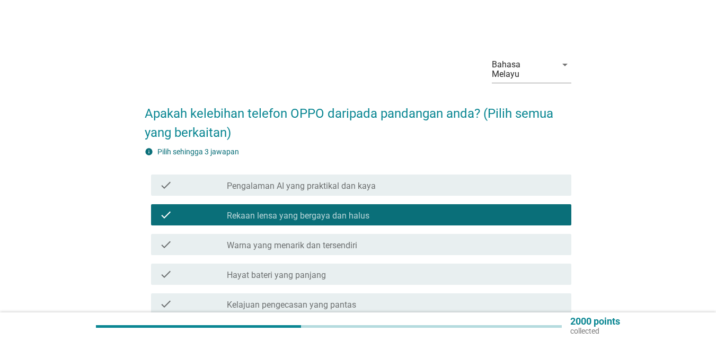
scroll to position [265, 0]
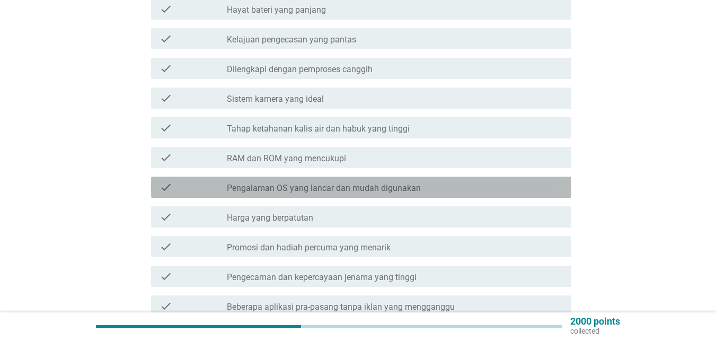
click at [356, 183] on label "Pengalaman OS yang lancar dan mudah digunakan" at bounding box center [324, 188] width 194 height 11
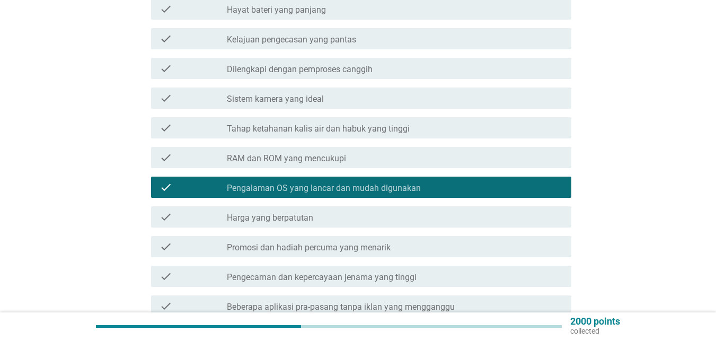
scroll to position [318, 0]
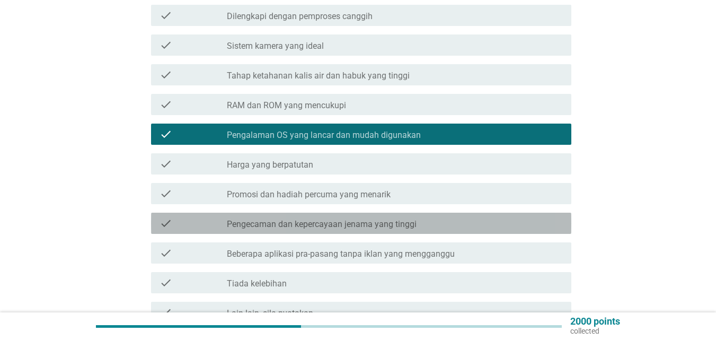
click at [372, 219] on label "Pengecaman dan kepercayaan jenama yang tinggi" at bounding box center [322, 224] width 190 height 11
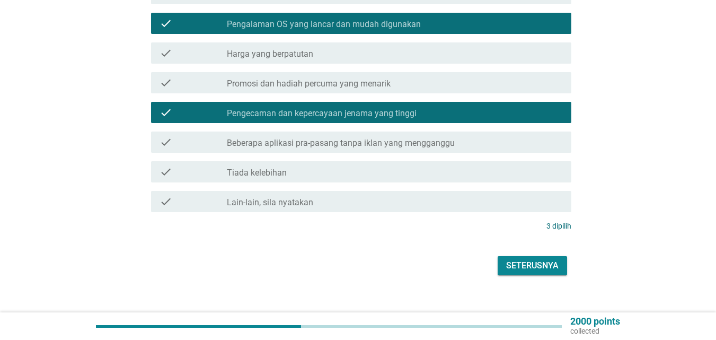
scroll to position [433, 0]
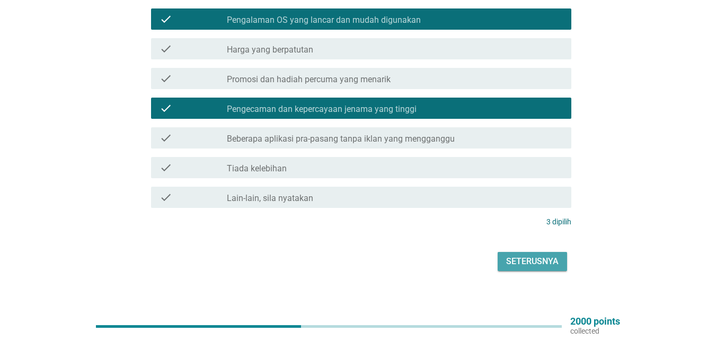
click at [550, 257] on div "Seterusnya" at bounding box center [532, 261] width 52 height 13
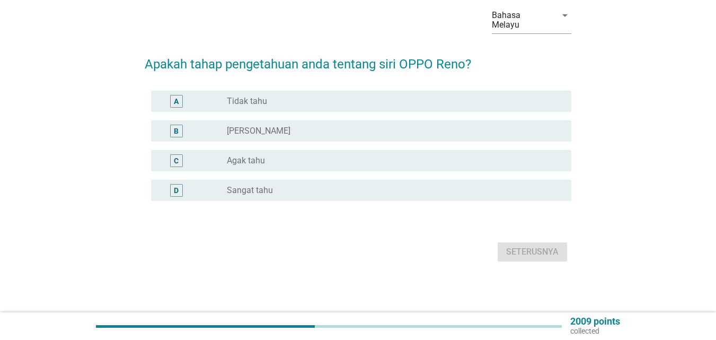
scroll to position [0, 0]
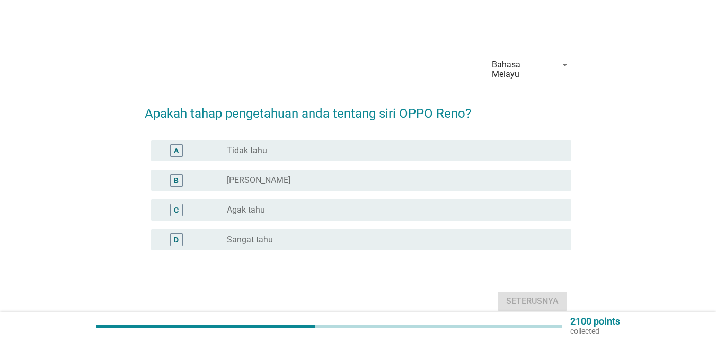
click at [249, 205] on label "Agak tahu" at bounding box center [246, 210] width 38 height 11
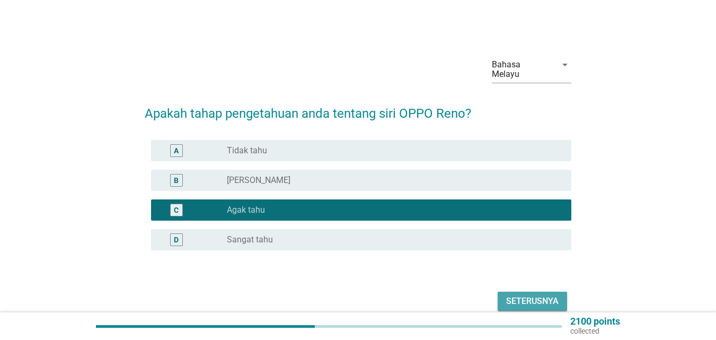
click at [536, 295] on div "Seterusnya" at bounding box center [532, 301] width 52 height 13
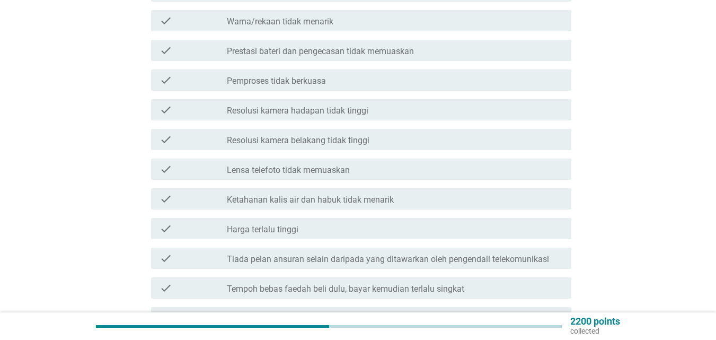
scroll to position [212, 0]
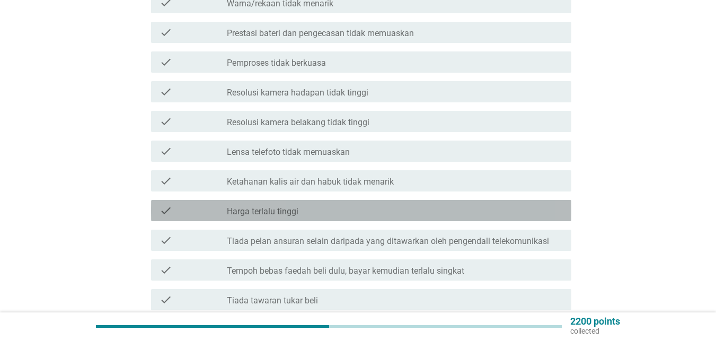
click at [289, 206] on label "Harga terlalu tinggi" at bounding box center [263, 211] width 72 height 11
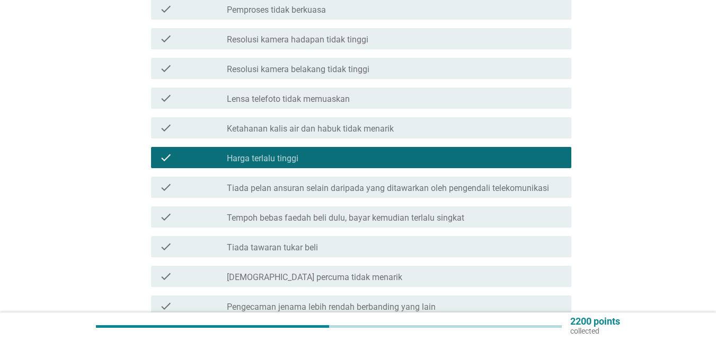
scroll to position [318, 0]
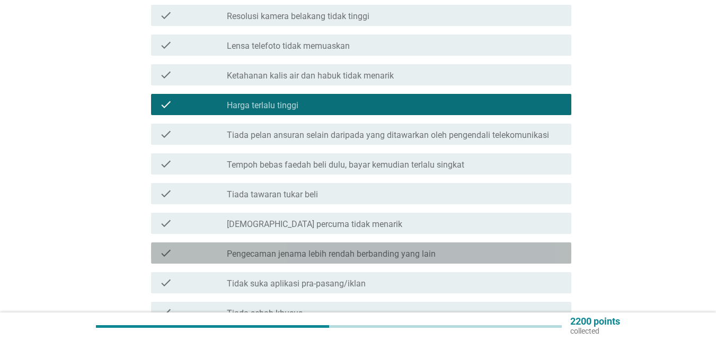
click at [356, 249] on label "Pengecaman jenama lebih rendah berbanding yang lain" at bounding box center [331, 254] width 209 height 11
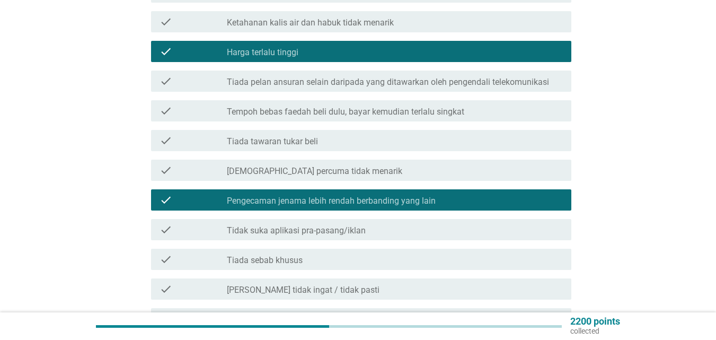
scroll to position [424, 0]
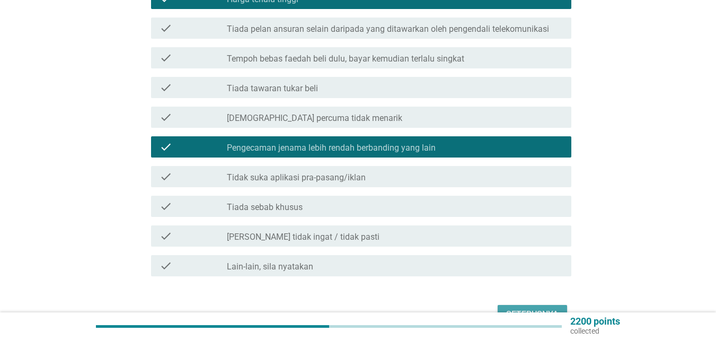
click at [534, 308] on div "Seterusnya" at bounding box center [532, 314] width 52 height 13
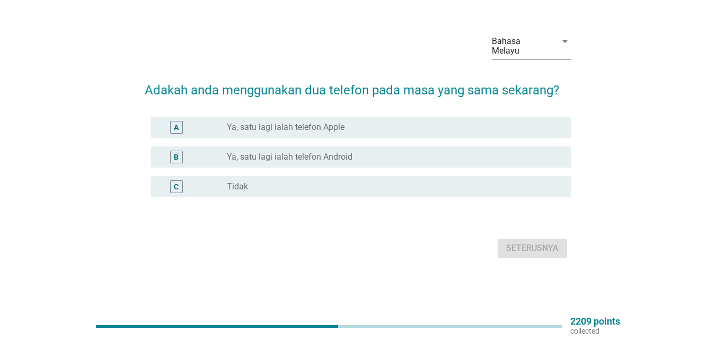
scroll to position [0, 0]
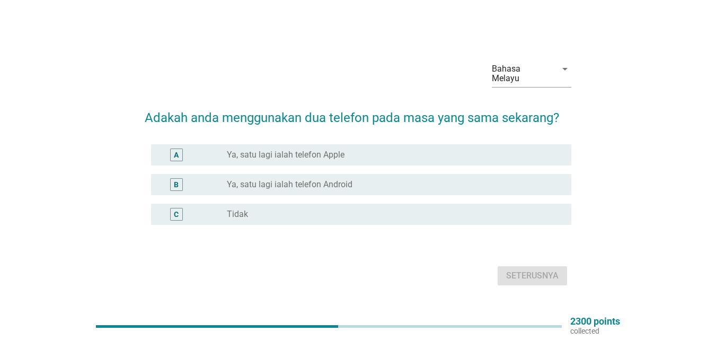
click at [236, 209] on label "Tidak" at bounding box center [237, 214] width 21 height 11
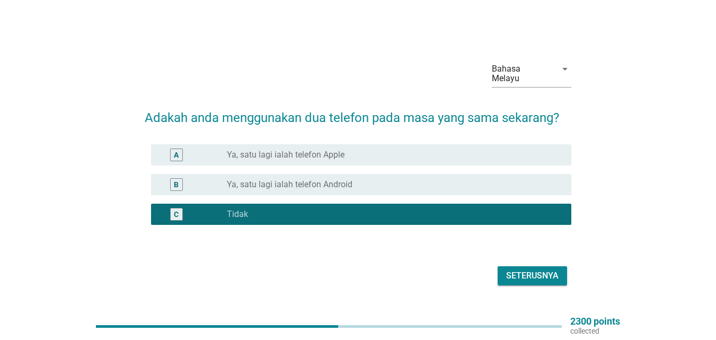
click at [546, 269] on div "Seterusnya" at bounding box center [532, 275] width 52 height 13
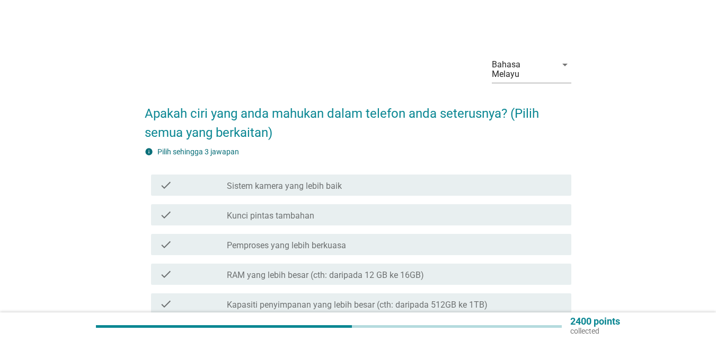
click at [315, 181] on label "Sistem kamera yang lebih baik" at bounding box center [284, 186] width 115 height 11
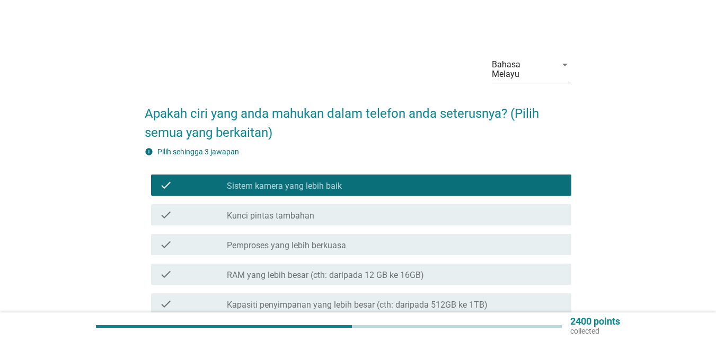
click at [301, 210] on label "Kunci pintas tambahan" at bounding box center [270, 215] width 87 height 11
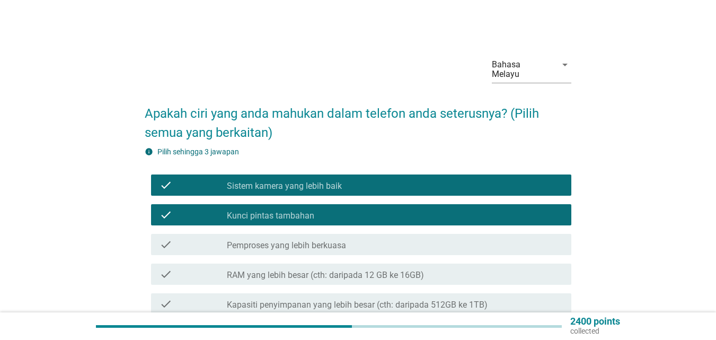
click at [318, 242] on div "check check_box_outline_blank Pemproses yang lebih berkuasa" at bounding box center [361, 244] width 420 height 21
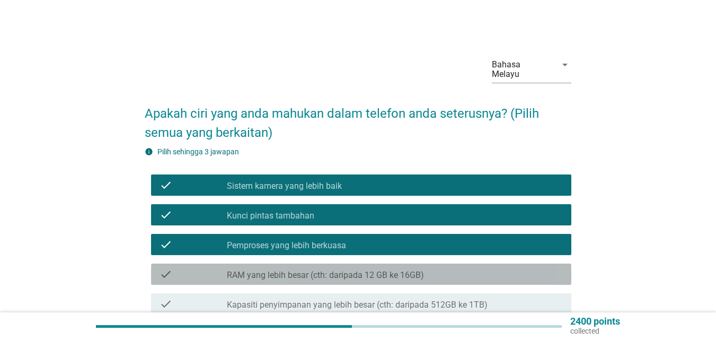
click at [331, 270] on label "RAM yang lebih besar (cth: daripada 12 GB ke 16GB)" at bounding box center [325, 275] width 197 height 11
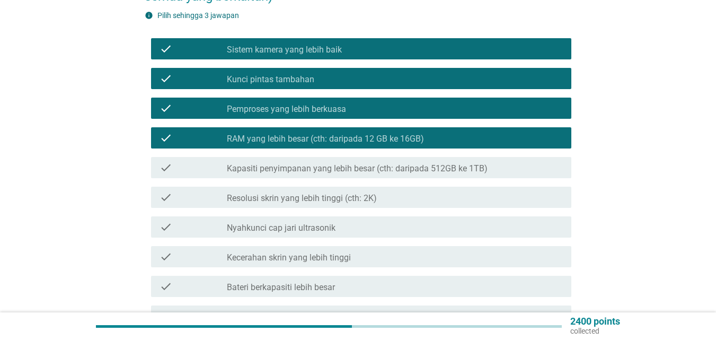
scroll to position [159, 0]
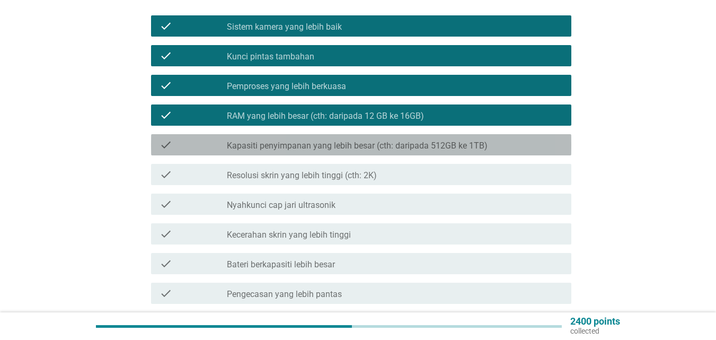
click at [373, 140] on label "Kapasiti penyimpanan yang lebih besar (cth: daripada 512GB ke 1TB)" at bounding box center [357, 145] width 261 height 11
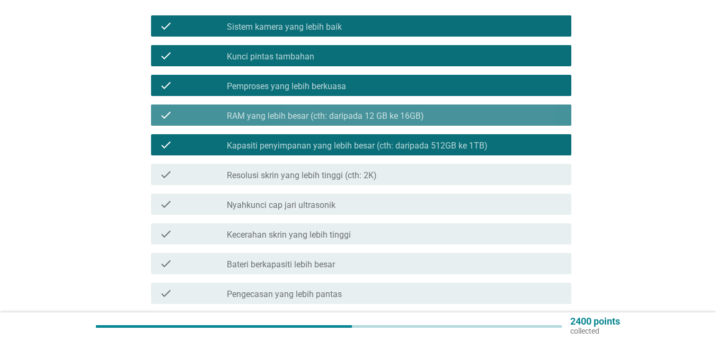
click at [371, 111] on label "RAM yang lebih besar (cth: daripada 12 GB ke 16GB)" at bounding box center [325, 116] width 197 height 11
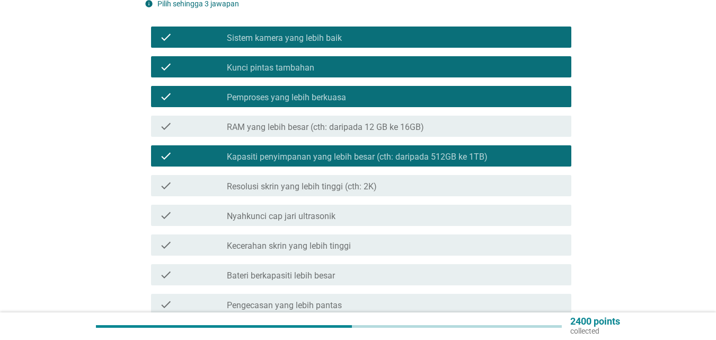
scroll to position [106, 0]
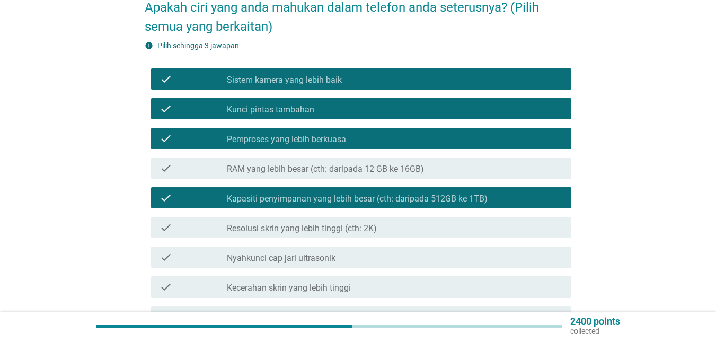
click at [326, 102] on div "check_box Kunci pintas tambahan" at bounding box center [395, 108] width 336 height 13
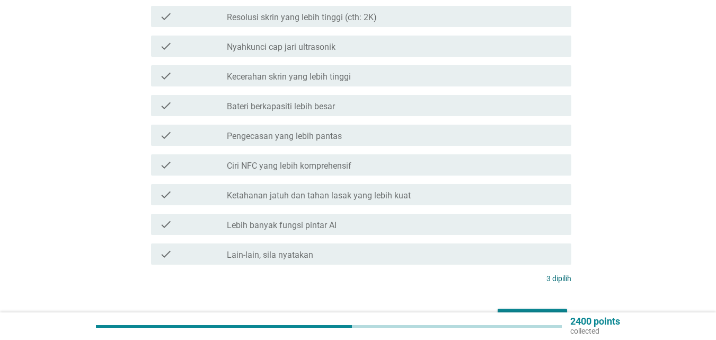
scroll to position [318, 0]
click at [530, 311] on div "Seterusnya" at bounding box center [532, 317] width 52 height 13
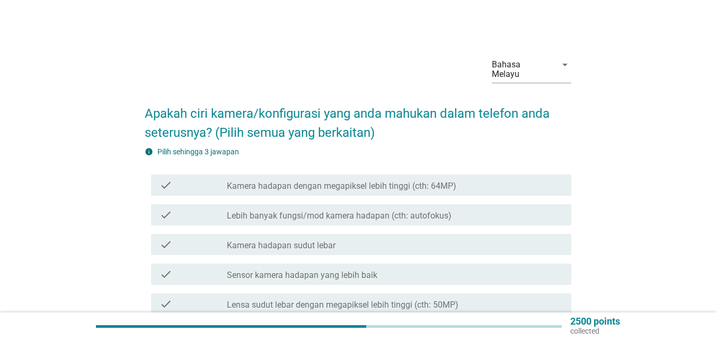
scroll to position [53, 0]
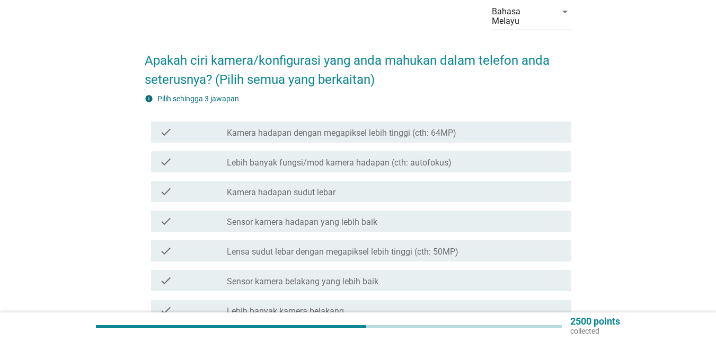
click at [357, 157] on label "Lebih banyak fungsi/mod kamera hadapan (cth: autofokus)" at bounding box center [339, 162] width 225 height 11
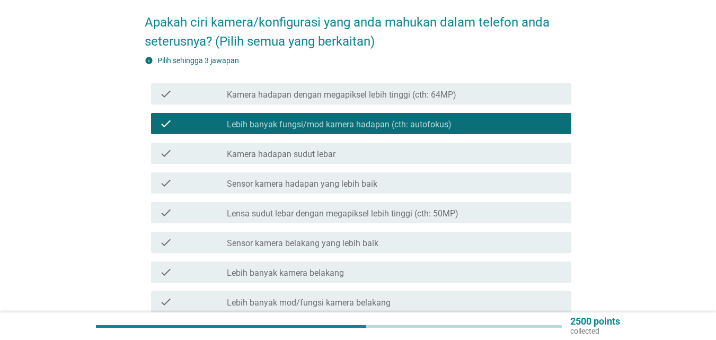
scroll to position [159, 0]
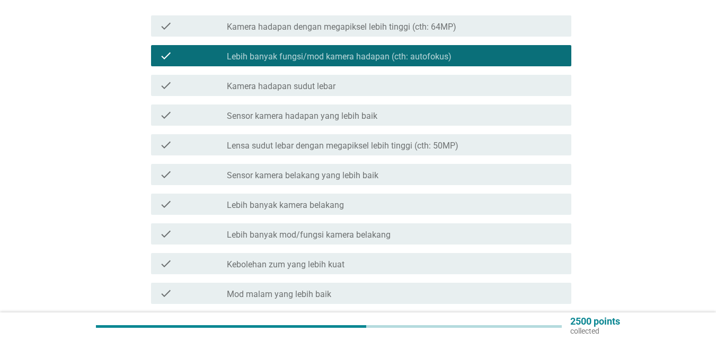
click at [358, 230] on label "Lebih banyak mod/fungsi kamera belakang" at bounding box center [309, 235] width 164 height 11
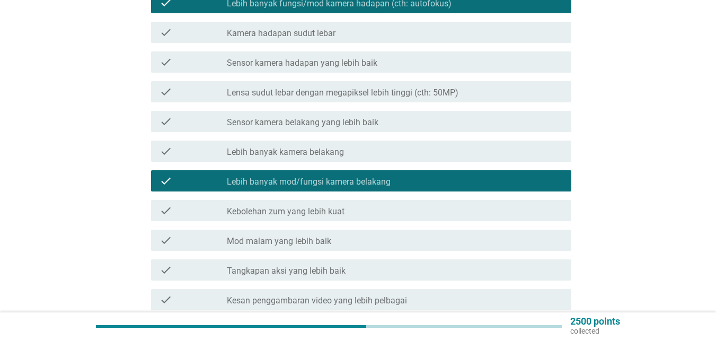
scroll to position [265, 0]
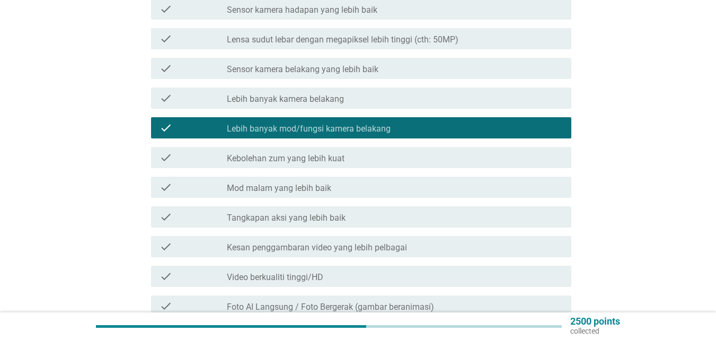
click at [310, 183] on label "Mod malam yang lebih baik" at bounding box center [279, 188] width 104 height 11
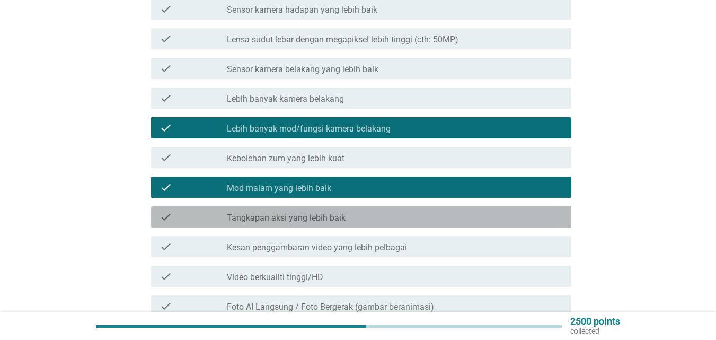
click at [316, 213] on label "Tangkapan aksi yang lebih baik" at bounding box center [286, 218] width 119 height 11
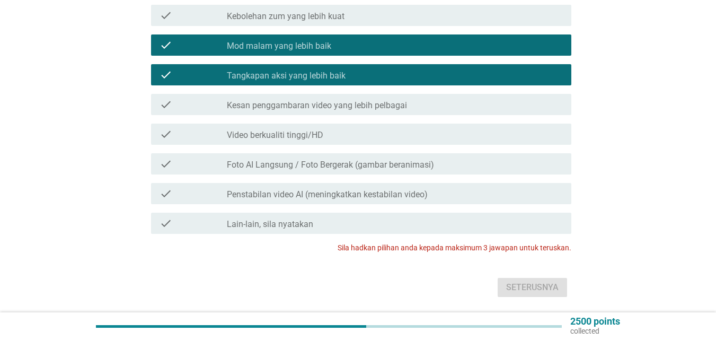
scroll to position [424, 0]
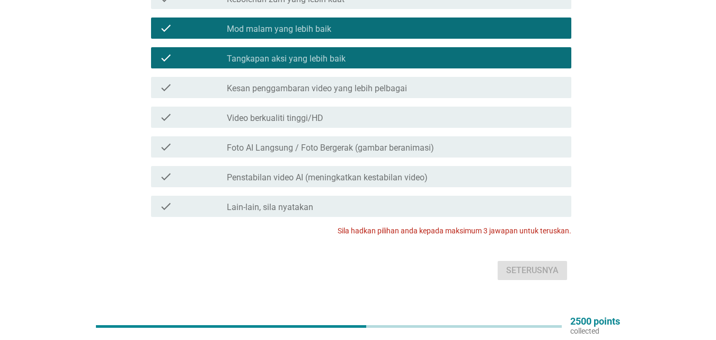
click at [376, 172] on label "Penstabilan video AI (meningkatkan kestabilan video)" at bounding box center [327, 177] width 201 height 11
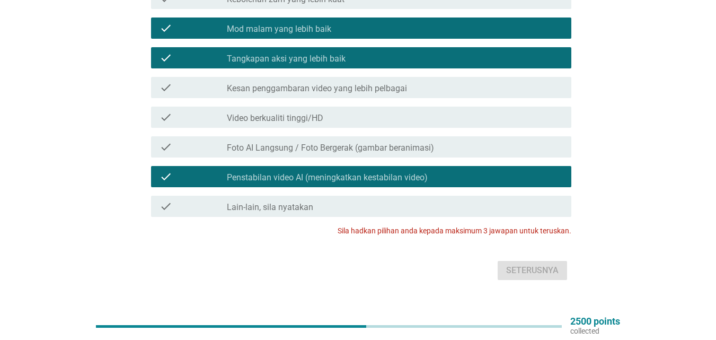
click at [392, 107] on div "check check_box_outline_blank Video berkualiti tinggi/HD" at bounding box center [361, 117] width 420 height 21
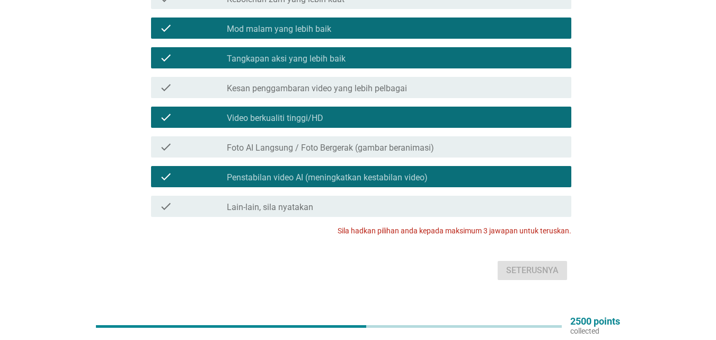
click at [398, 51] on div "check_box Tangkapan aksi yang lebih baik" at bounding box center [395, 57] width 336 height 13
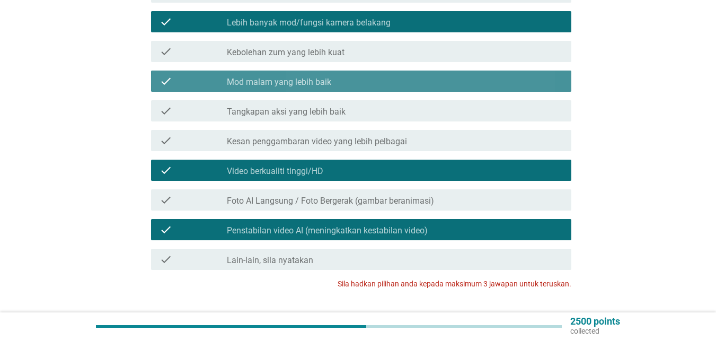
click at [414, 75] on div "check_box Mod malam yang lebih baik" at bounding box center [395, 81] width 336 height 13
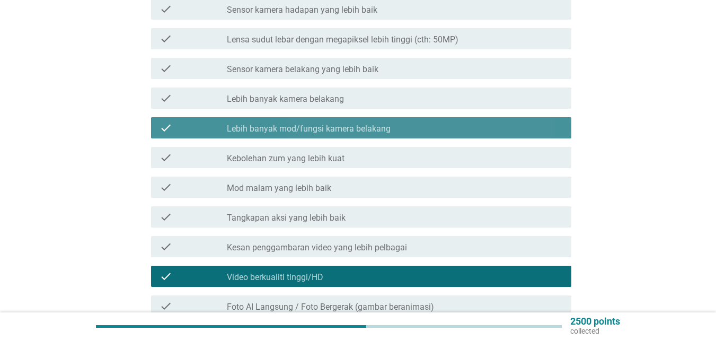
click at [408, 117] on div "check check_box Lebih banyak mod/fungsi kamera belakang" at bounding box center [361, 127] width 420 height 21
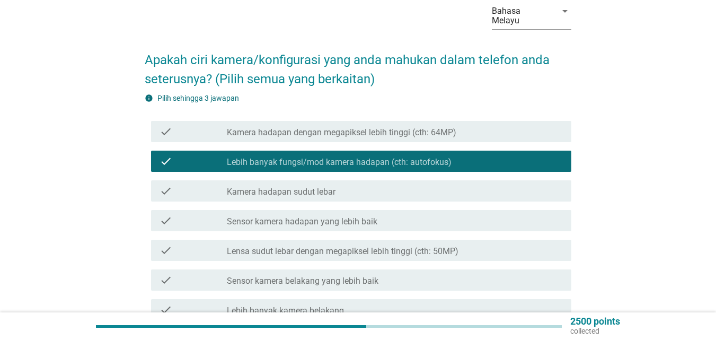
scroll to position [53, 0]
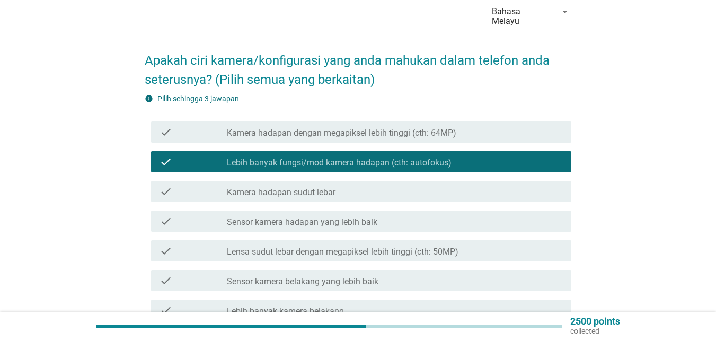
click at [414, 157] on label "Lebih banyak fungsi/mod kamera hadapan (cth: autofokus)" at bounding box center [339, 162] width 225 height 11
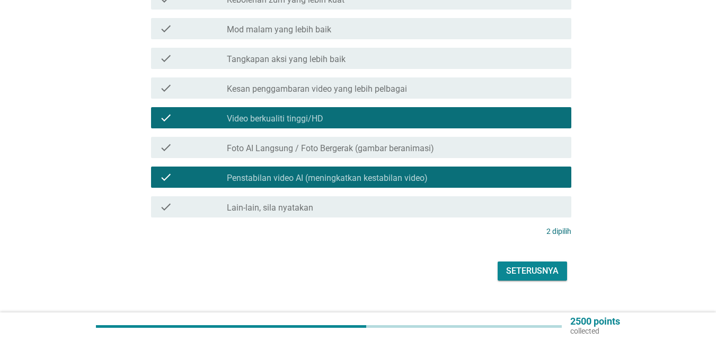
scroll to position [424, 0]
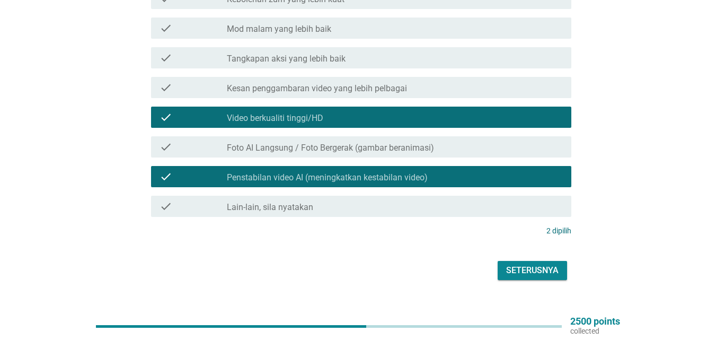
click at [416, 143] on label "Foto AI Langsung / Foto Bergerak (gambar beranimasi)" at bounding box center [330, 148] width 207 height 11
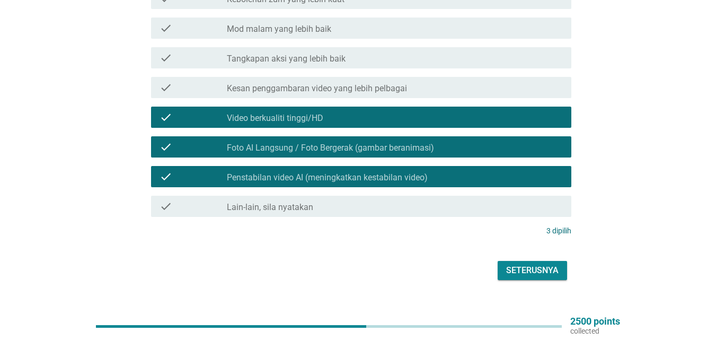
click at [526, 264] on div "Seterusnya" at bounding box center [532, 270] width 52 height 13
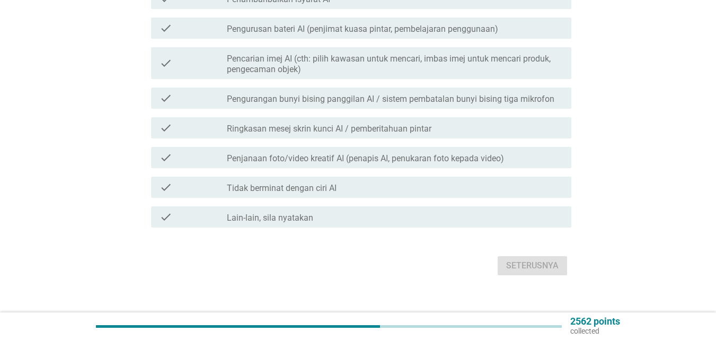
scroll to position [0, 0]
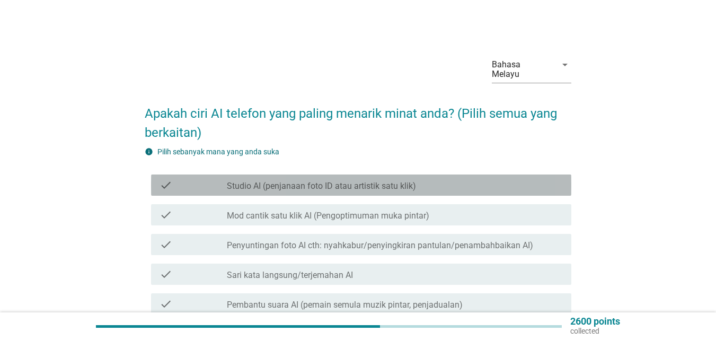
click at [325, 181] on label "Studio AI (penjanaan foto ID atau artistik satu klik)" at bounding box center [321, 186] width 189 height 11
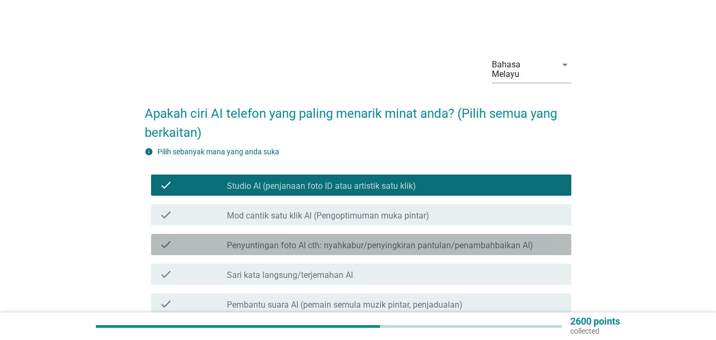
click at [365, 240] on label "Penyuntingan foto AI cth: nyahkabur/penyingkiran pantulan/penambahbaikan AI)" at bounding box center [380, 245] width 306 height 11
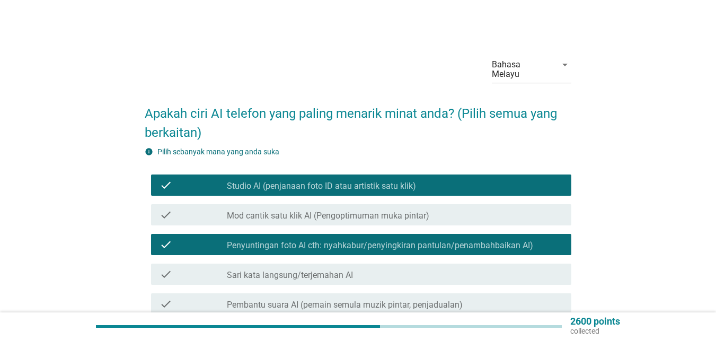
scroll to position [53, 0]
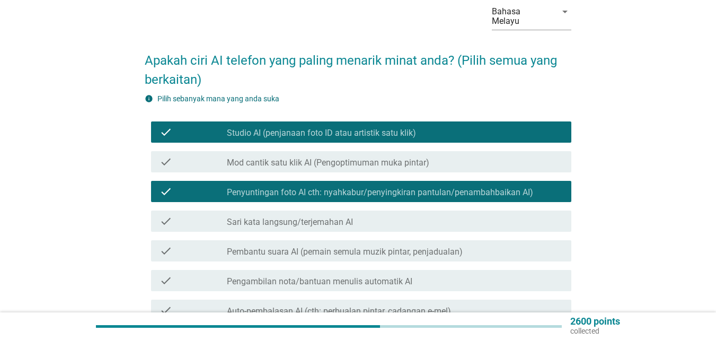
click at [388, 276] on label "Pengambilan nota/bantuan menulis automatik AI" at bounding box center [320, 281] width 186 height 11
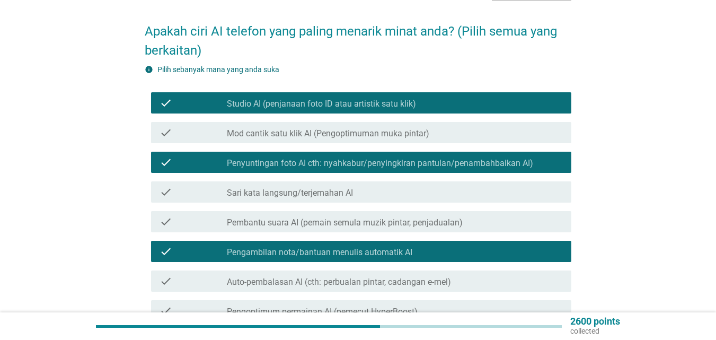
scroll to position [106, 0]
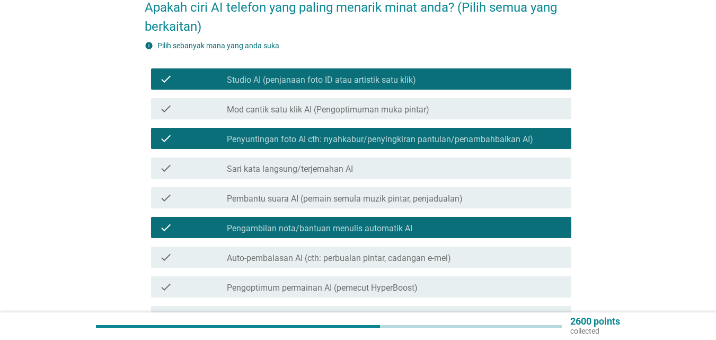
click at [342, 283] on label "Pengoptimum permainan AI (pemecut HyperBoost)" at bounding box center [322, 288] width 191 height 11
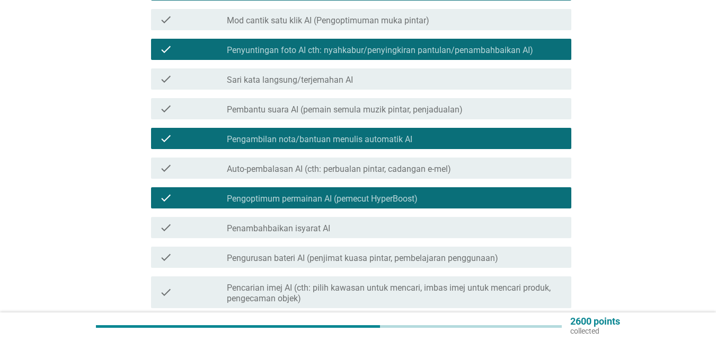
scroll to position [212, 0]
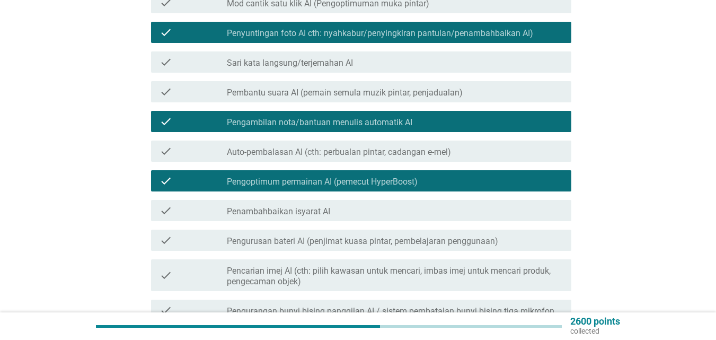
click at [335, 236] on label "Pengurusan bateri AI (penjimat kuasa pintar, pembelajaran penggunaan)" at bounding box center [362, 241] width 271 height 11
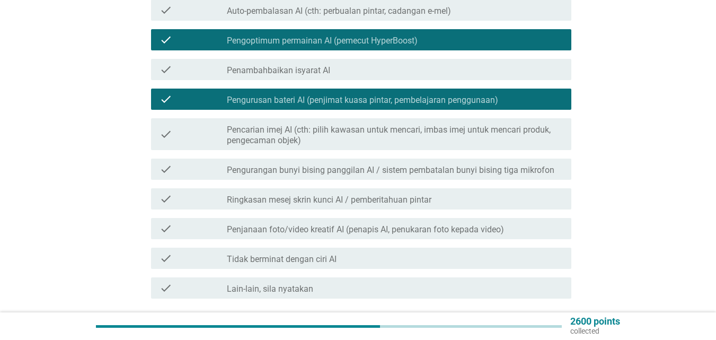
scroll to position [371, 0]
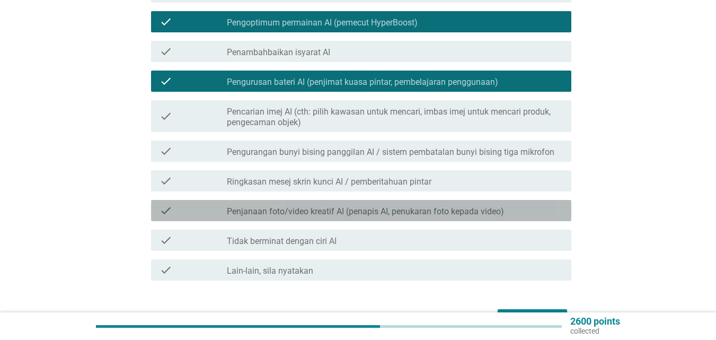
click at [321, 206] on label "Penjanaan foto/video kreatif AI (penapis AI, penukaran foto kepada video)" at bounding box center [365, 211] width 277 height 11
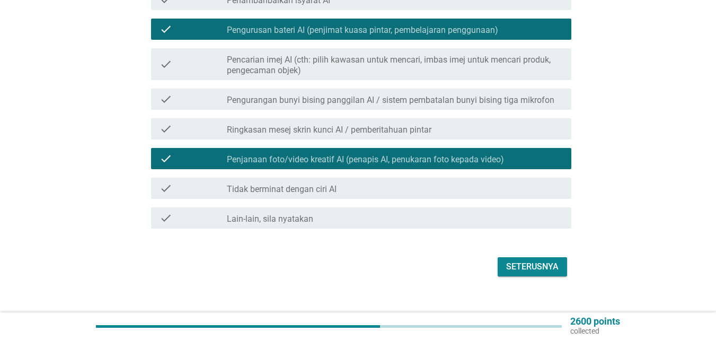
scroll to position [428, 0]
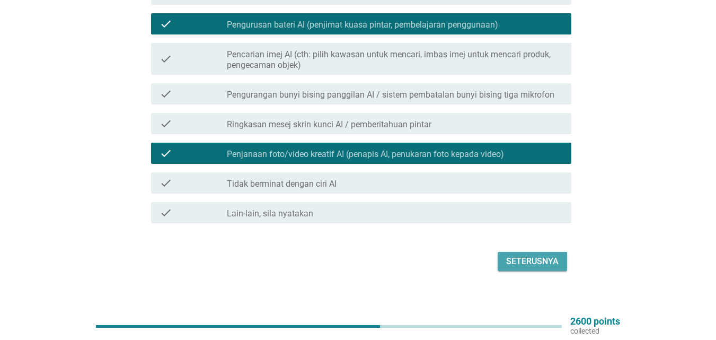
click at [540, 255] on div "Seterusnya" at bounding box center [532, 261] width 52 height 13
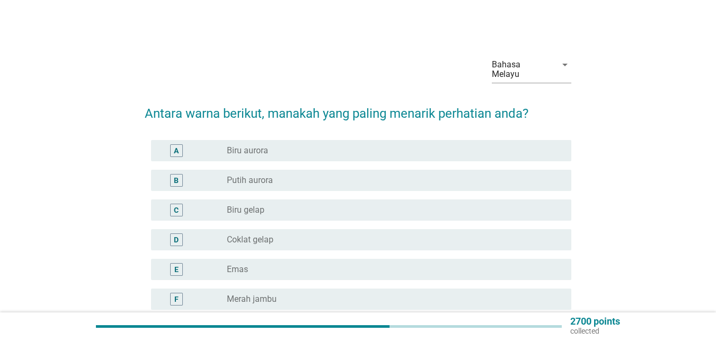
scroll to position [53, 0]
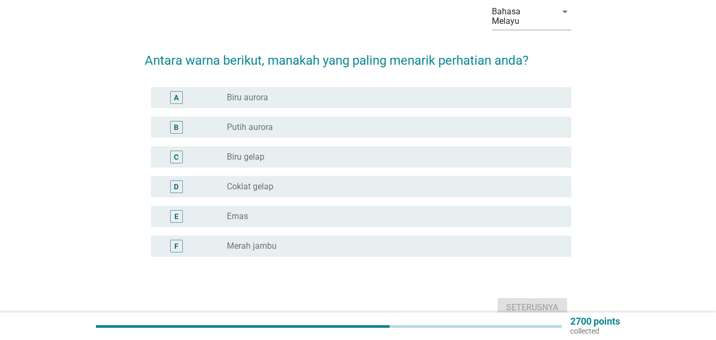
click at [266, 240] on div "radio_button_unchecked Merah jambu" at bounding box center [395, 246] width 336 height 13
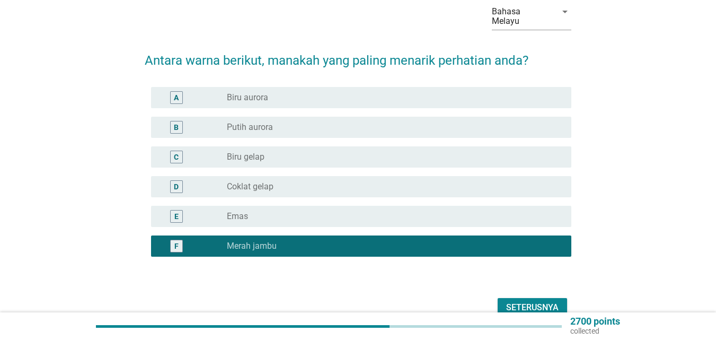
click at [294, 92] on div "radio_button_unchecked Biru aurora" at bounding box center [391, 97] width 328 height 11
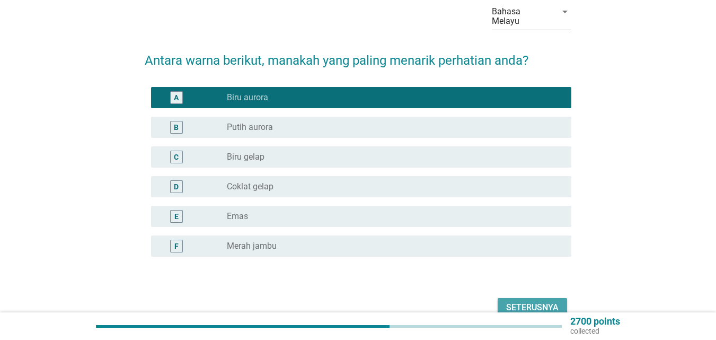
click at [517, 301] on div "Seterusnya" at bounding box center [532, 307] width 52 height 13
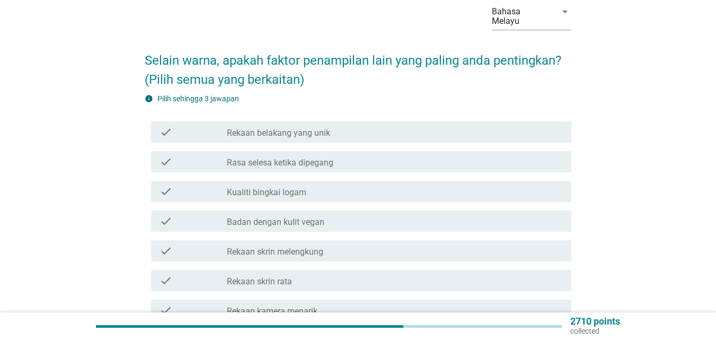
scroll to position [0, 0]
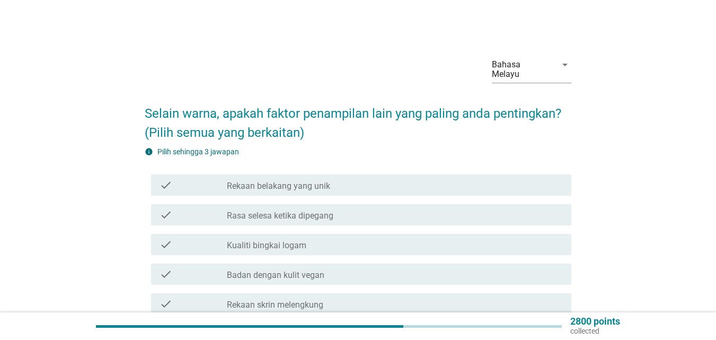
click at [278, 210] on label "Rasa selesa ketika dipegang" at bounding box center [280, 215] width 107 height 11
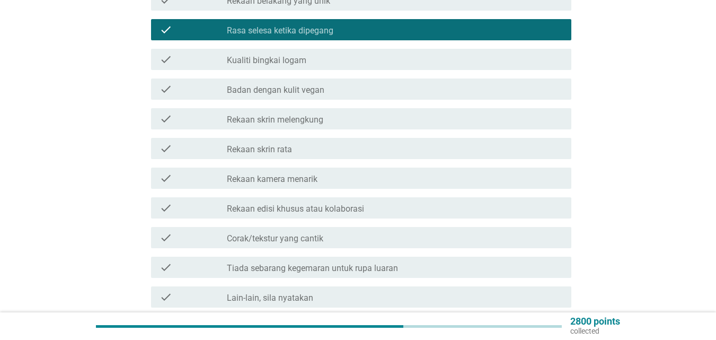
scroll to position [212, 0]
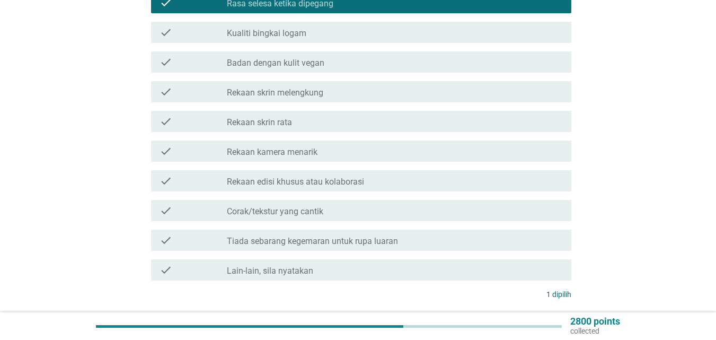
click at [289, 206] on label "Corak/tekstur yang cantik" at bounding box center [275, 211] width 96 height 11
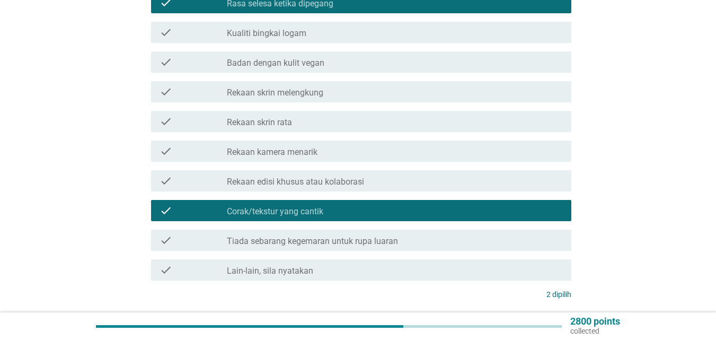
click at [326, 177] on label "Rekaan edisi khusus atau kolaborasi" at bounding box center [295, 182] width 137 height 11
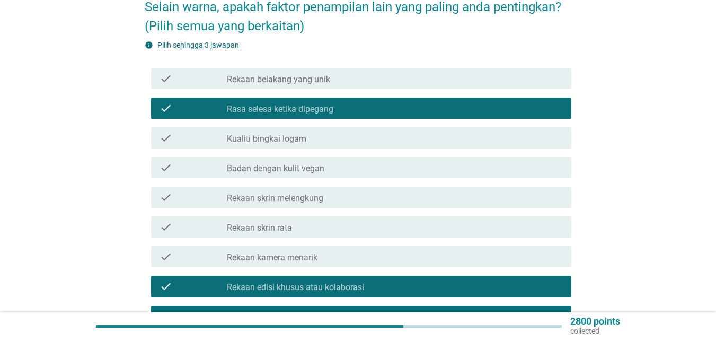
scroll to position [106, 0]
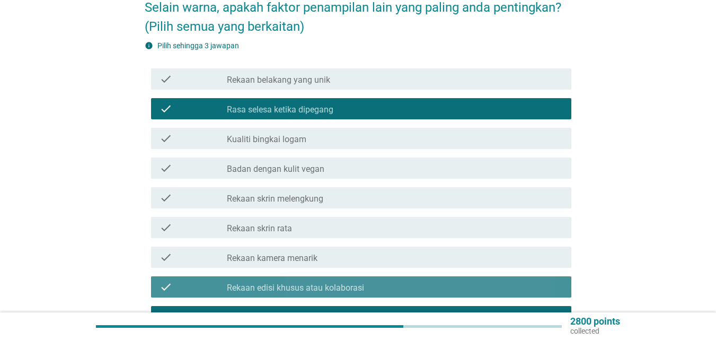
click at [322, 283] on label "Rekaan edisi khusus atau kolaborasi" at bounding box center [295, 288] width 137 height 11
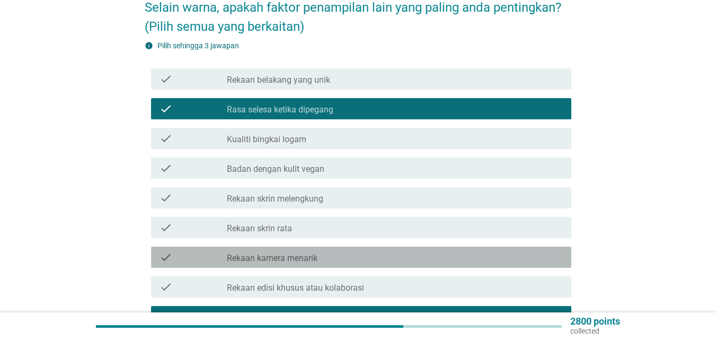
click at [315, 253] on label "Rekaan kamera menarik" at bounding box center [272, 258] width 91 height 11
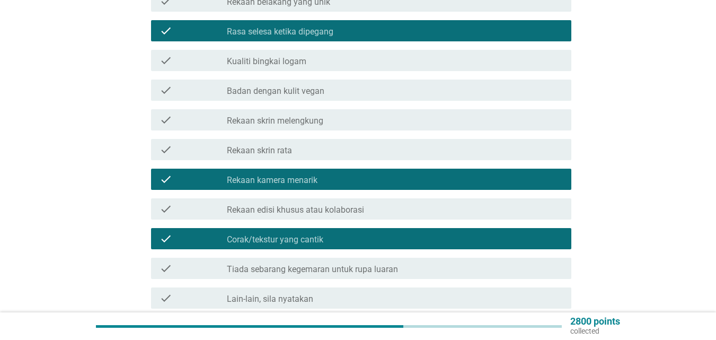
scroll to position [285, 0]
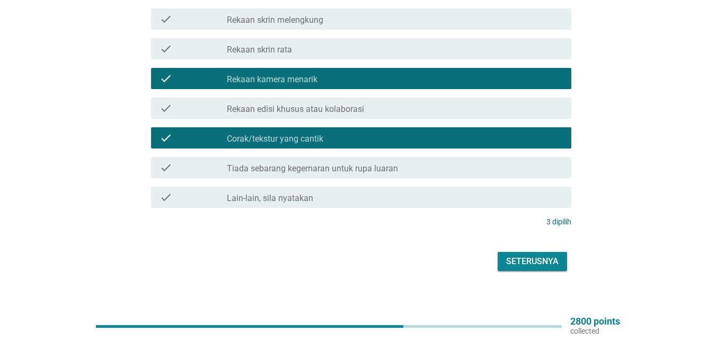
click at [549, 255] on div "Seterusnya" at bounding box center [532, 261] width 52 height 13
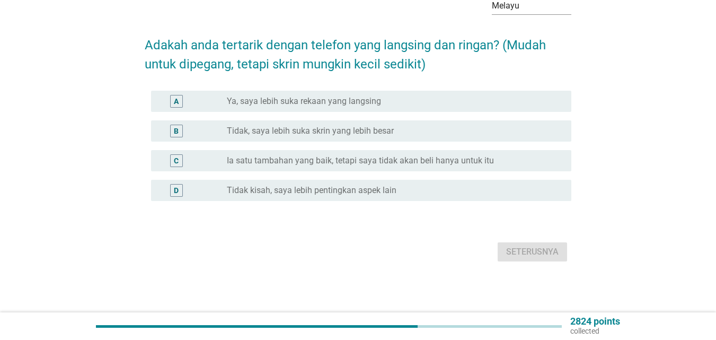
scroll to position [0, 0]
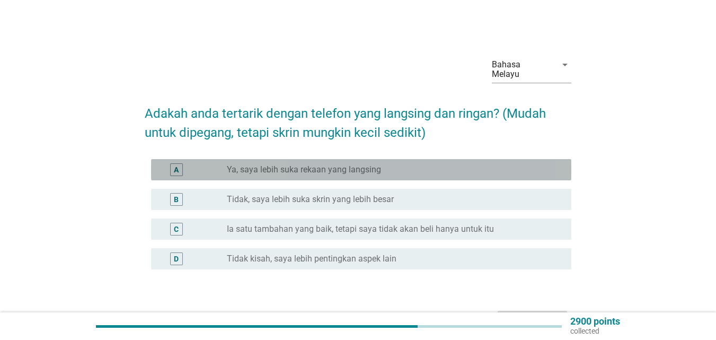
click at [303, 164] on label "Ya, saya lebih suka rekaan yang langsing" at bounding box center [304, 169] width 154 height 11
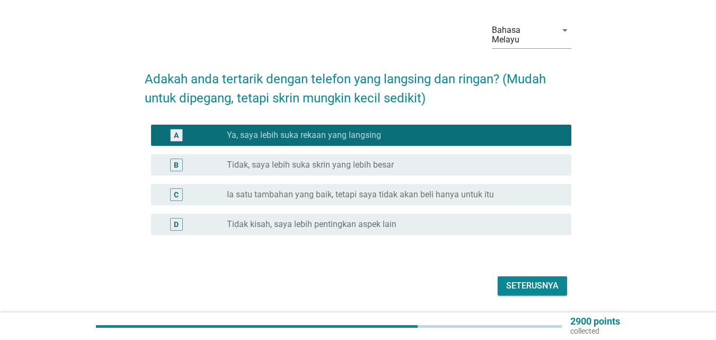
scroll to position [53, 0]
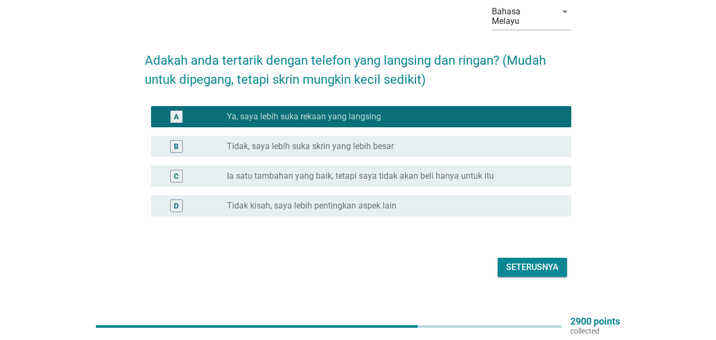
click at [542, 261] on div "Seterusnya" at bounding box center [532, 267] width 52 height 13
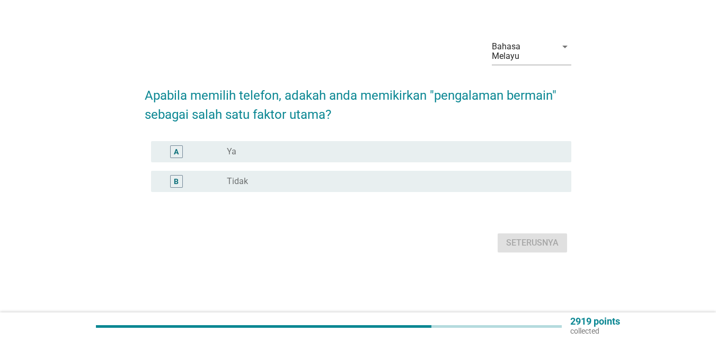
scroll to position [0, 0]
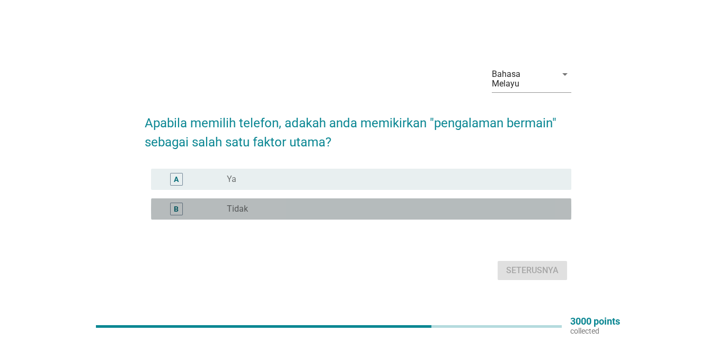
click at [236, 209] on div "radio_button_unchecked Tidak" at bounding box center [395, 209] width 336 height 13
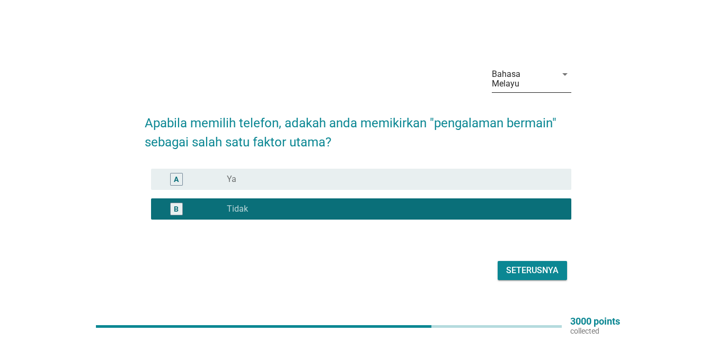
click at [543, 80] on div "Bahasa Melayu" at bounding box center [521, 78] width 58 height 19
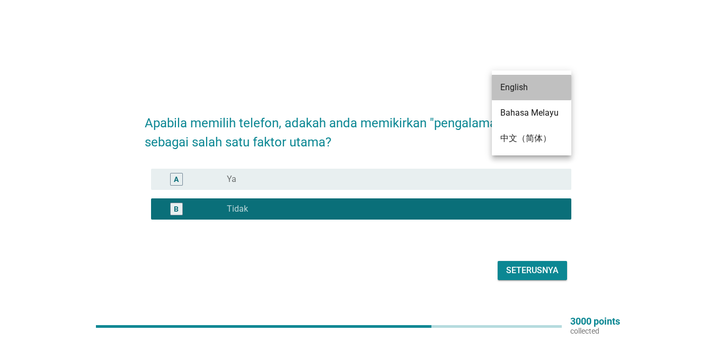
click at [535, 90] on div "English" at bounding box center [531, 87] width 63 height 13
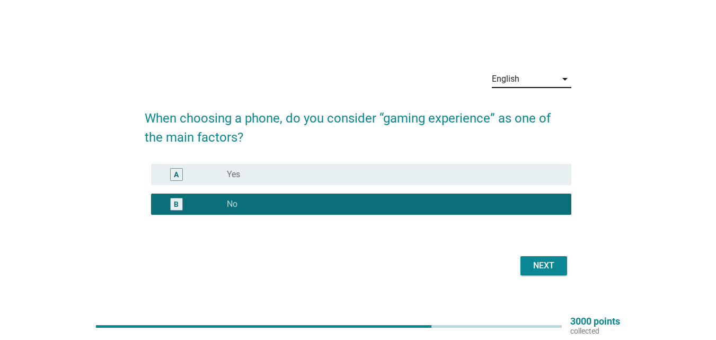
click at [535, 82] on div "English" at bounding box center [524, 79] width 65 height 17
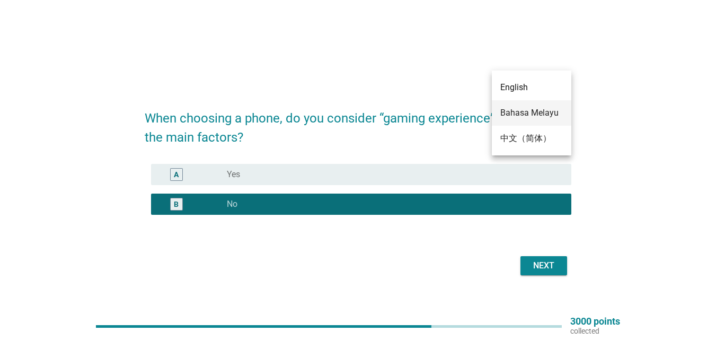
click at [534, 110] on div "Bahasa Melayu" at bounding box center [531, 113] width 63 height 13
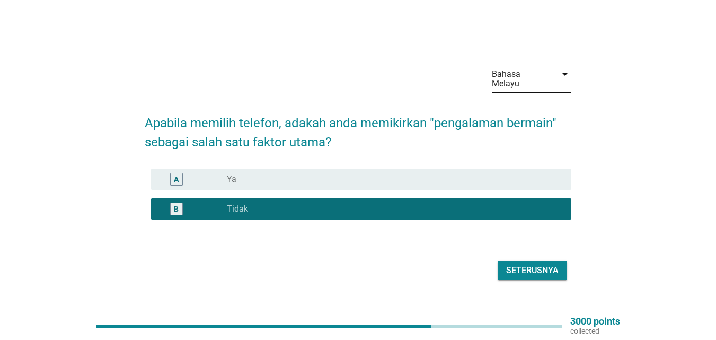
click at [545, 267] on div "Seterusnya" at bounding box center [532, 270] width 52 height 13
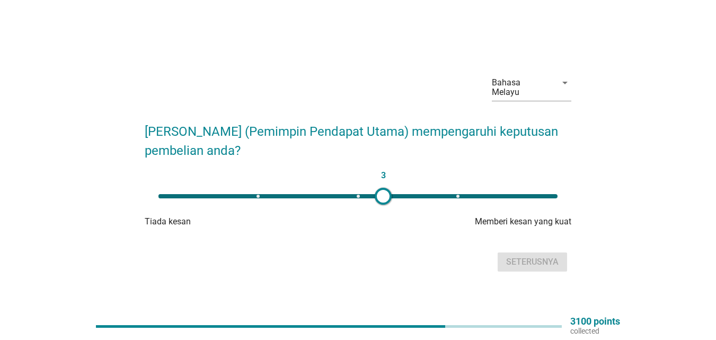
type input "4"
drag, startPoint x: 157, startPoint y: 192, endPoint x: 450, endPoint y: 196, distance: 292.2
click at [450, 196] on div at bounding box center [449, 196] width 17 height 17
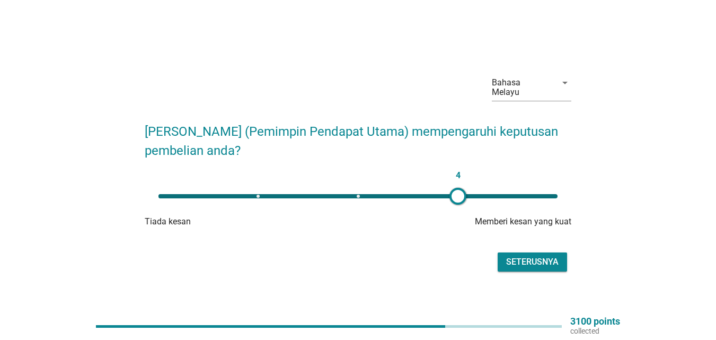
click at [541, 258] on div "Seterusnya" at bounding box center [532, 262] width 52 height 13
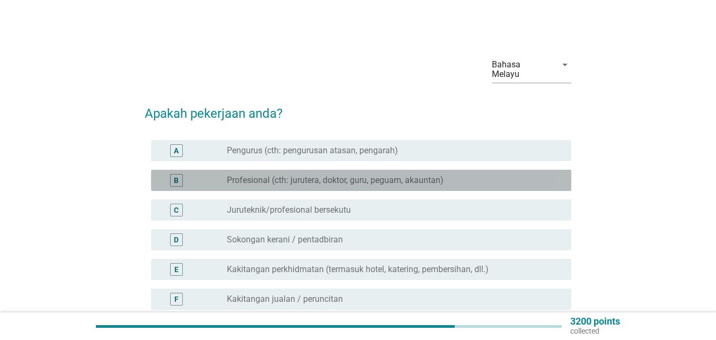
click at [360, 175] on label "Profesional (cth: jurutera, doktor, guru, peguam, akauntan)" at bounding box center [335, 180] width 217 height 11
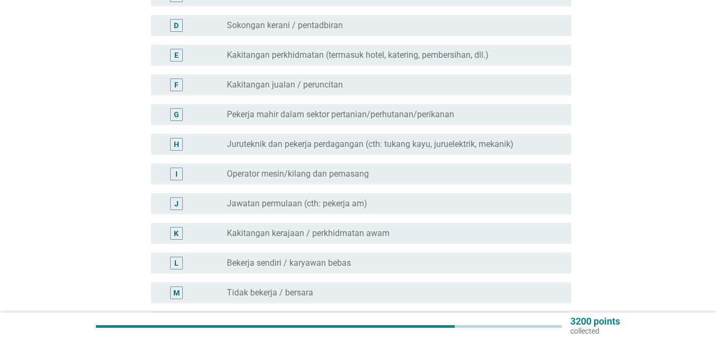
scroll to position [318, 0]
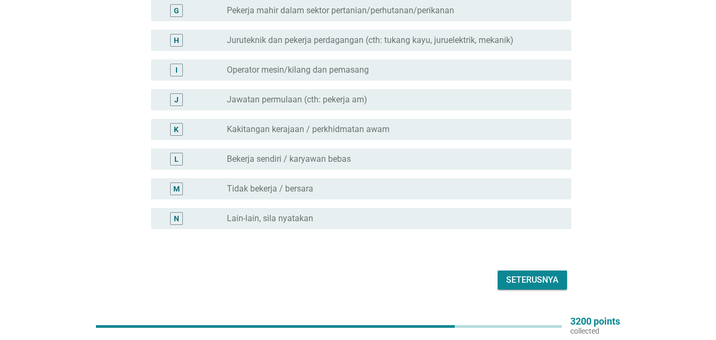
click at [543, 274] on div "Seterusnya" at bounding box center [532, 280] width 52 height 13
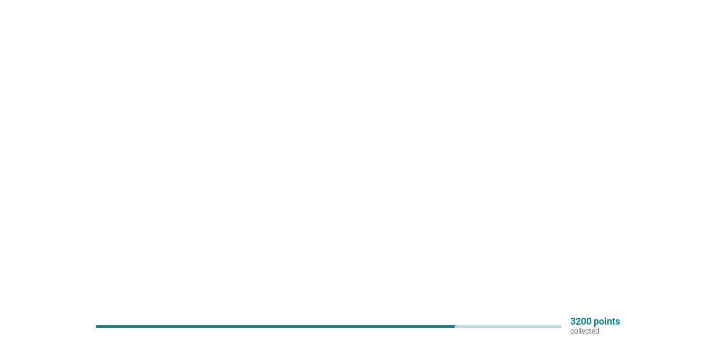
scroll to position [0, 0]
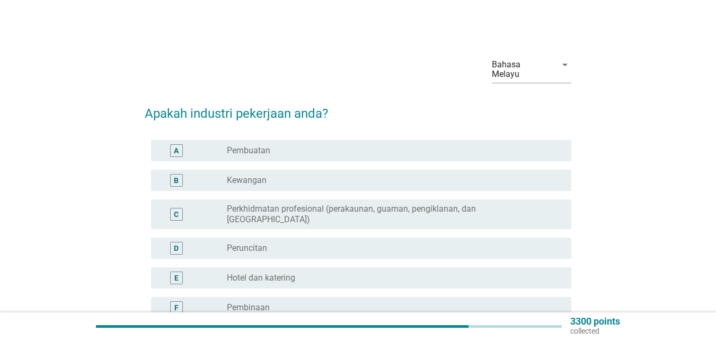
click at [329, 204] on label "Perkhidmatan profesional (perakaunan, guaman, pengiklanan, dan [GEOGRAPHIC_DATA…" at bounding box center [391, 214] width 328 height 21
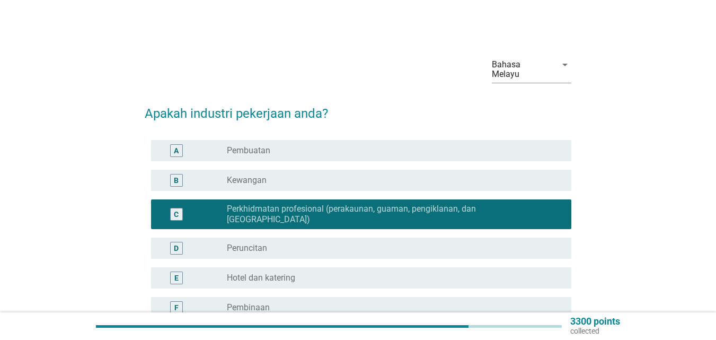
click at [329, 204] on label "Perkhidmatan profesional (perakaunan, guaman, pengiklanan, dan [GEOGRAPHIC_DATA…" at bounding box center [391, 214] width 328 height 21
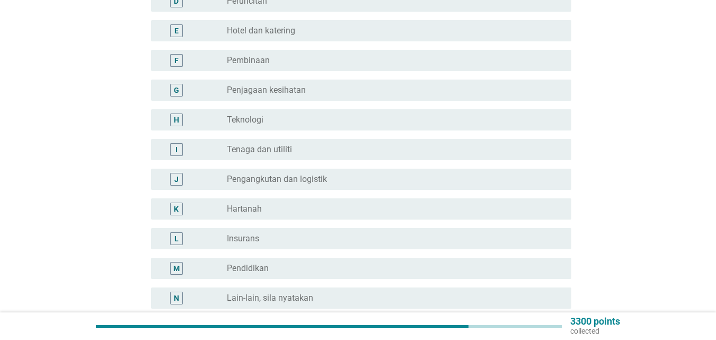
scroll to position [265, 0]
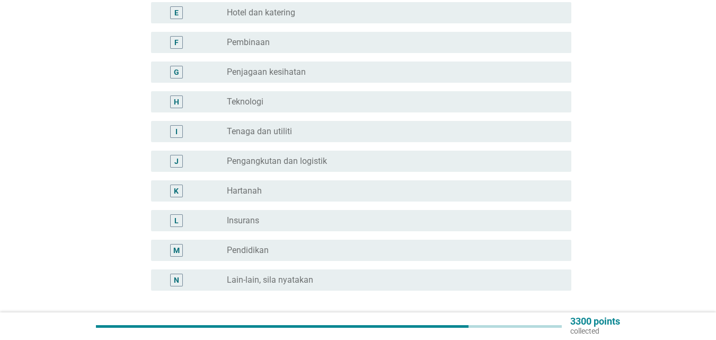
click at [270, 245] on div "radio_button_unchecked Pendidikan" at bounding box center [391, 250] width 328 height 11
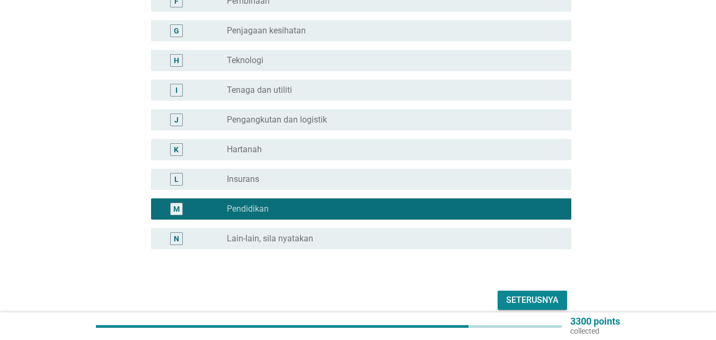
scroll to position [337, 0]
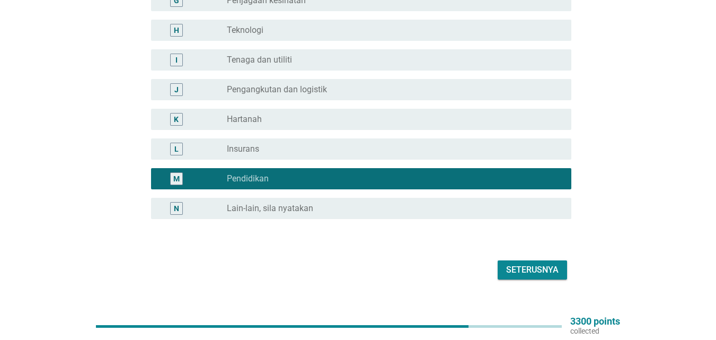
click at [557, 264] on div "Seterusnya" at bounding box center [532, 270] width 52 height 13
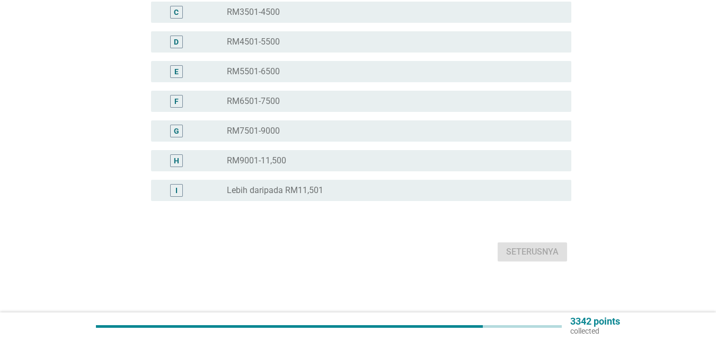
scroll to position [0, 0]
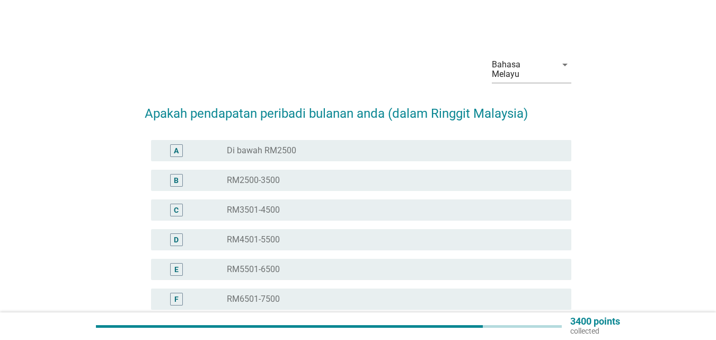
click at [305, 145] on div "radio_button_unchecked Di bawah RM2500" at bounding box center [391, 150] width 328 height 11
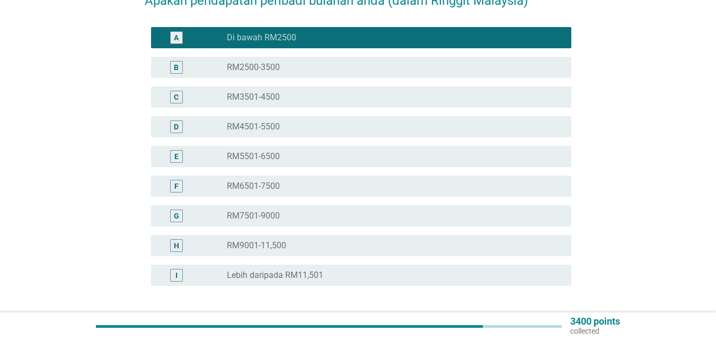
scroll to position [188, 0]
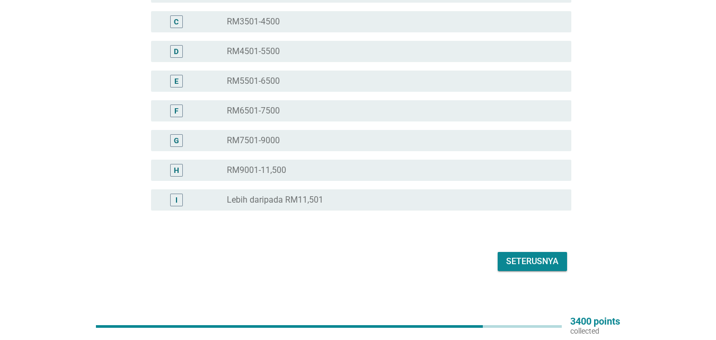
click at [532, 255] on div "Seterusnya" at bounding box center [532, 261] width 52 height 13
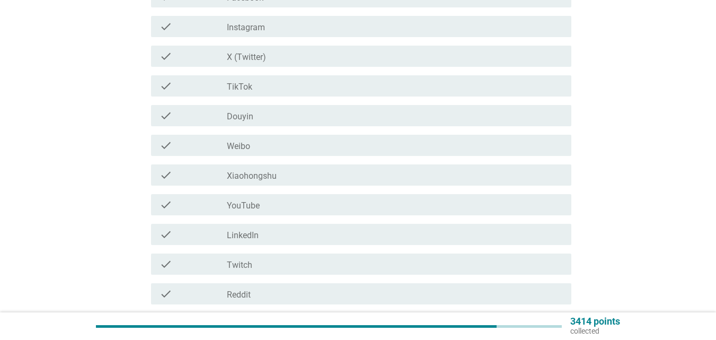
scroll to position [0, 0]
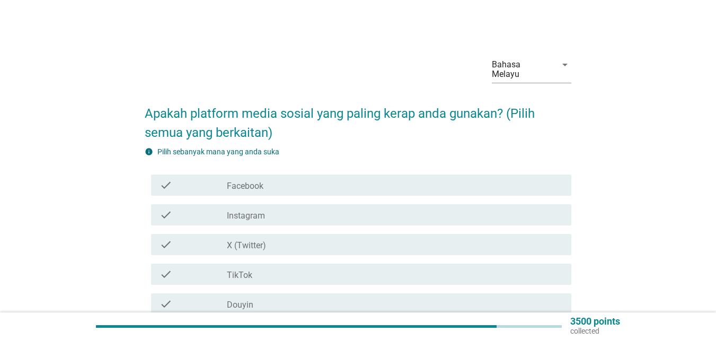
click at [255, 270] on div "check_box_outline_blank TikTok" at bounding box center [395, 274] width 336 height 13
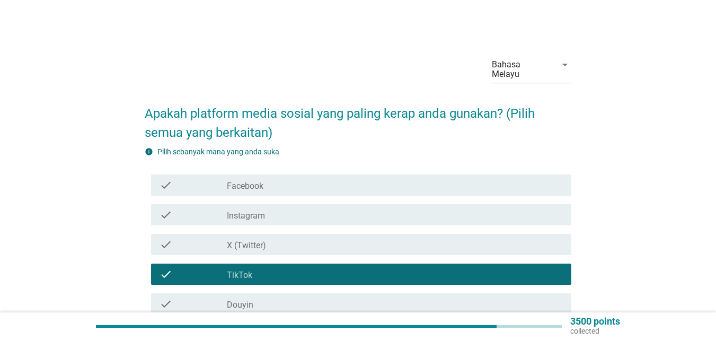
click at [270, 208] on div "check_box_outline_blank Instagram" at bounding box center [395, 214] width 336 height 13
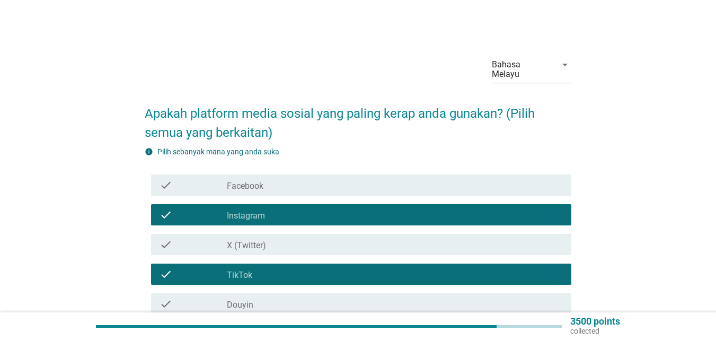
click at [288, 179] on div "check_box_outline_blank Facebook" at bounding box center [395, 185] width 336 height 13
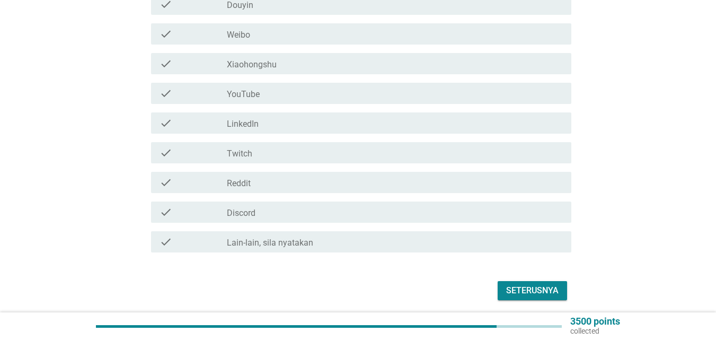
scroll to position [318, 0]
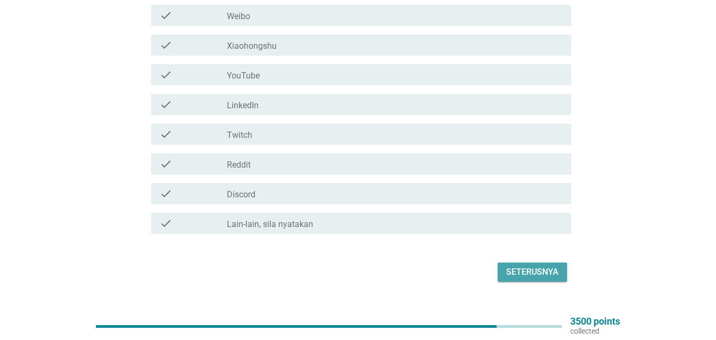
click at [522, 266] on div "Seterusnya" at bounding box center [532, 272] width 52 height 13
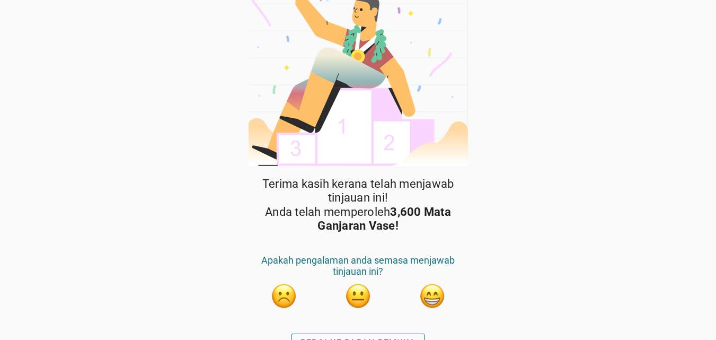
scroll to position [36, 0]
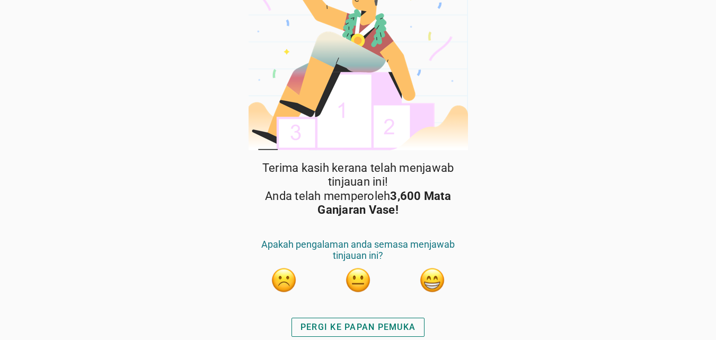
click at [437, 276] on button "button" at bounding box center [432, 280] width 27 height 27
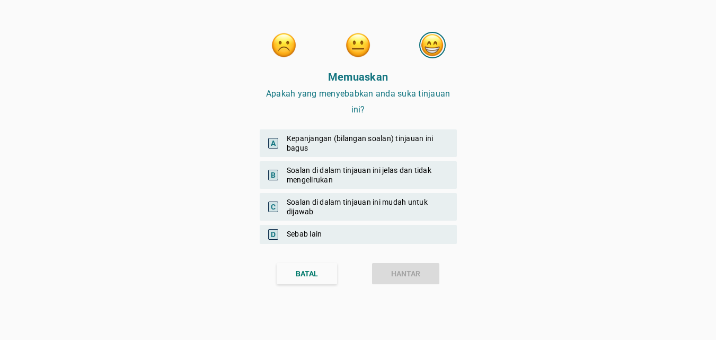
click at [363, 210] on div "C Soalan di dalam tinjauan ini mudah untuk dijawab" at bounding box center [358, 207] width 197 height 28
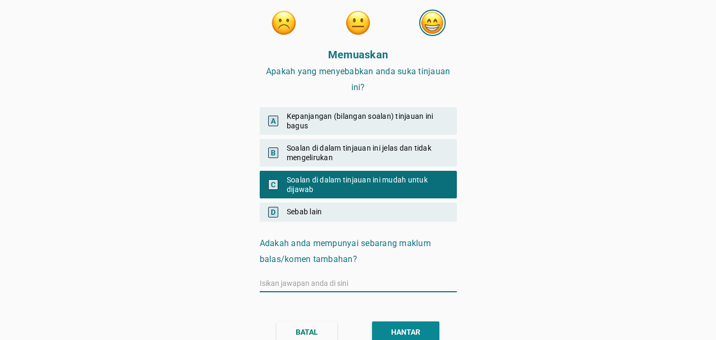
scroll to position [33, 0]
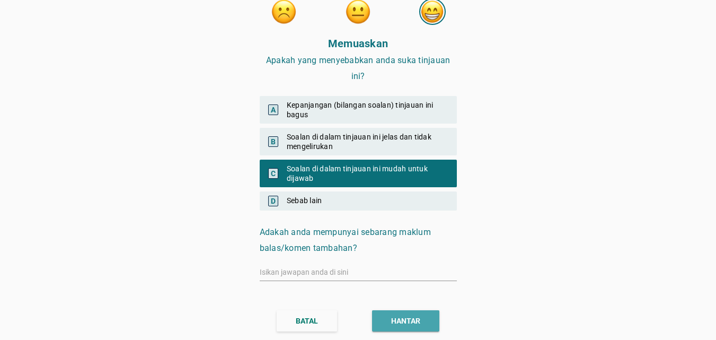
click at [394, 322] on div "HANTAR" at bounding box center [405, 320] width 29 height 11
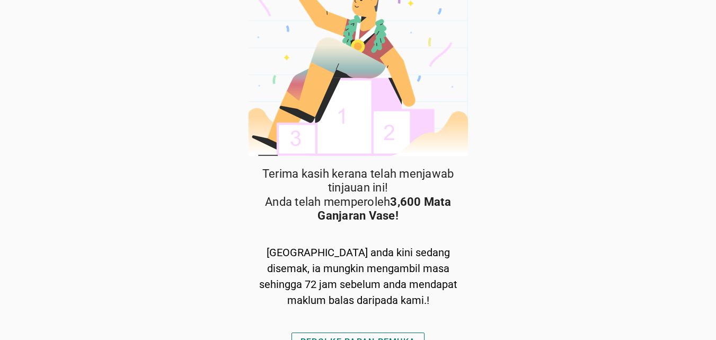
scroll to position [45, 0]
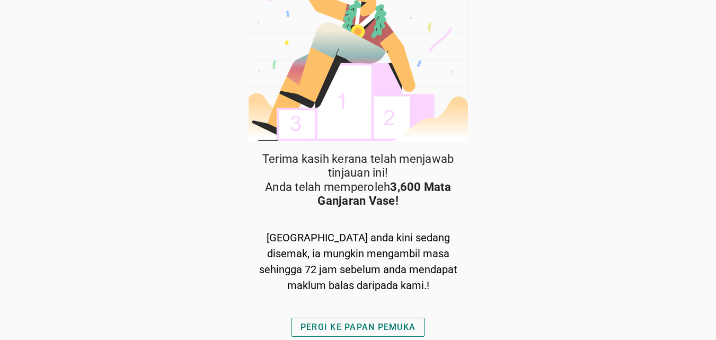
click at [385, 326] on div "PERGI KE PAPAN PEMUKA" at bounding box center [358, 327] width 115 height 13
